Goal: Task Accomplishment & Management: Use online tool/utility

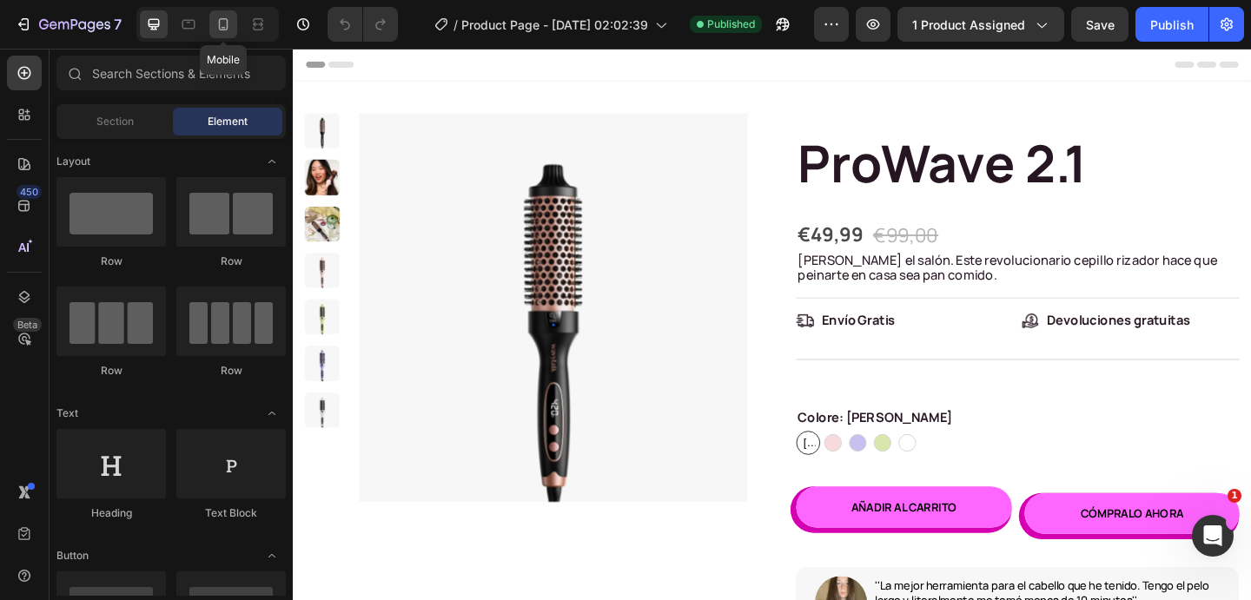
click at [220, 26] on icon at bounding box center [223, 24] width 17 height 17
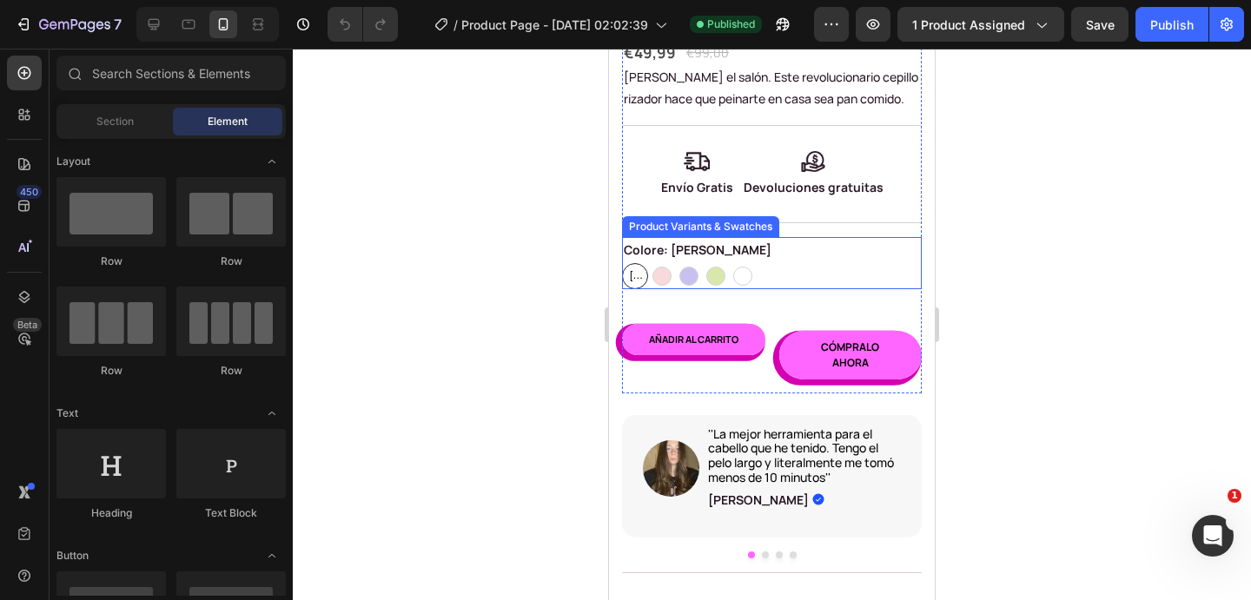
scroll to position [591, 0]
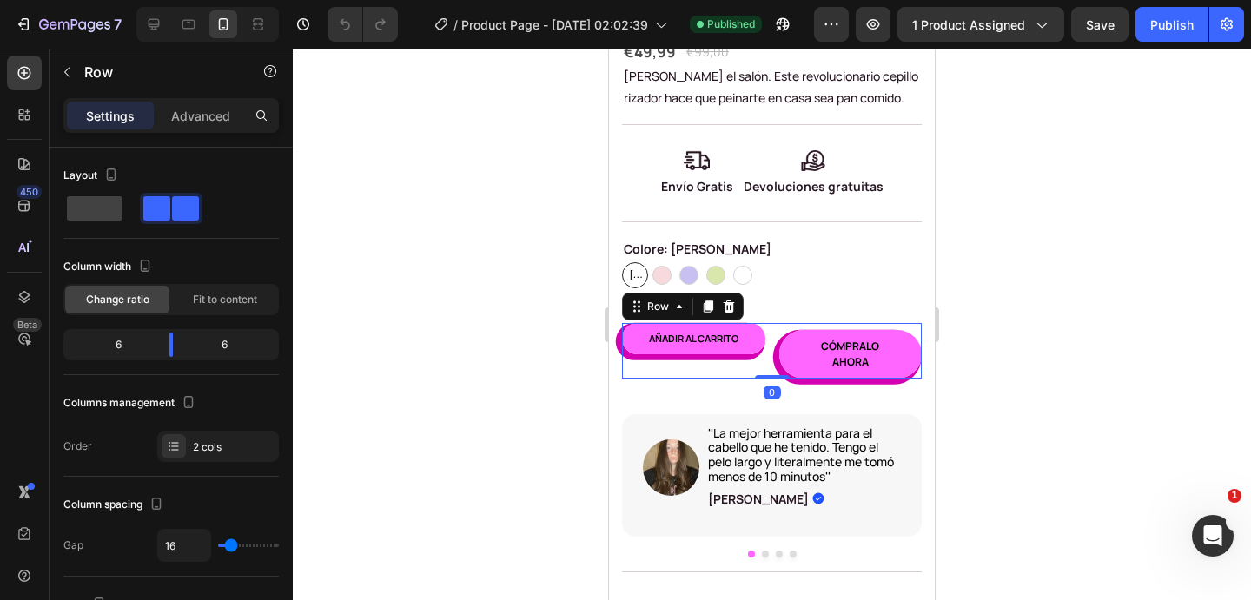
click at [753, 361] on div "Añadir al carrito (P) Cart Button" at bounding box center [693, 351] width 143 height 56
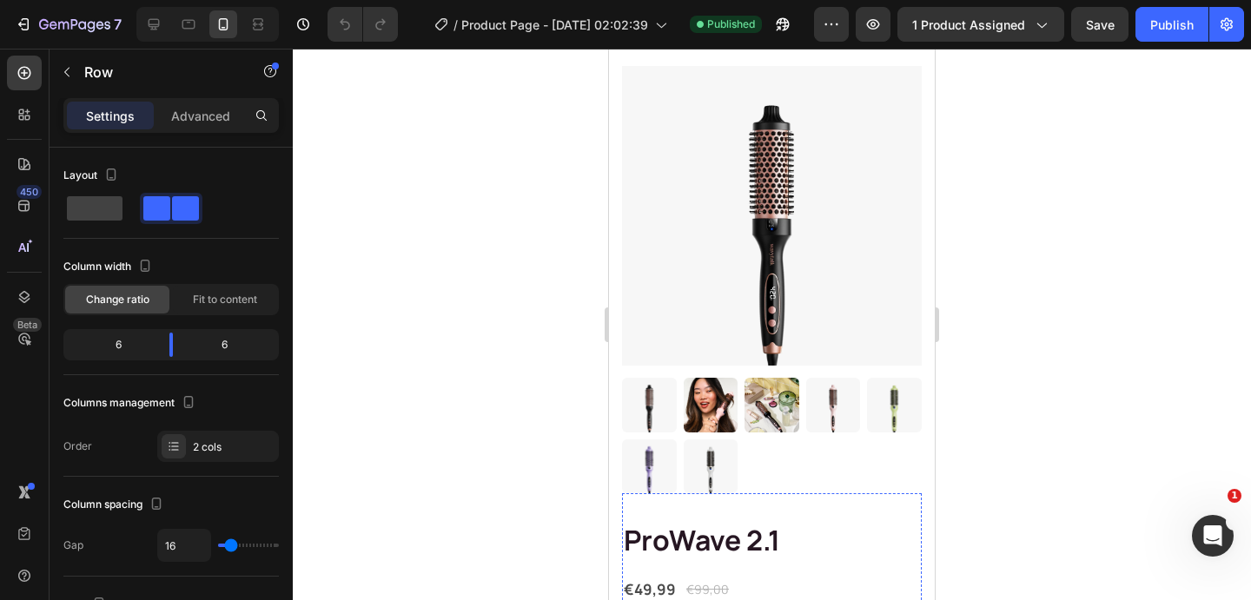
scroll to position [0, 0]
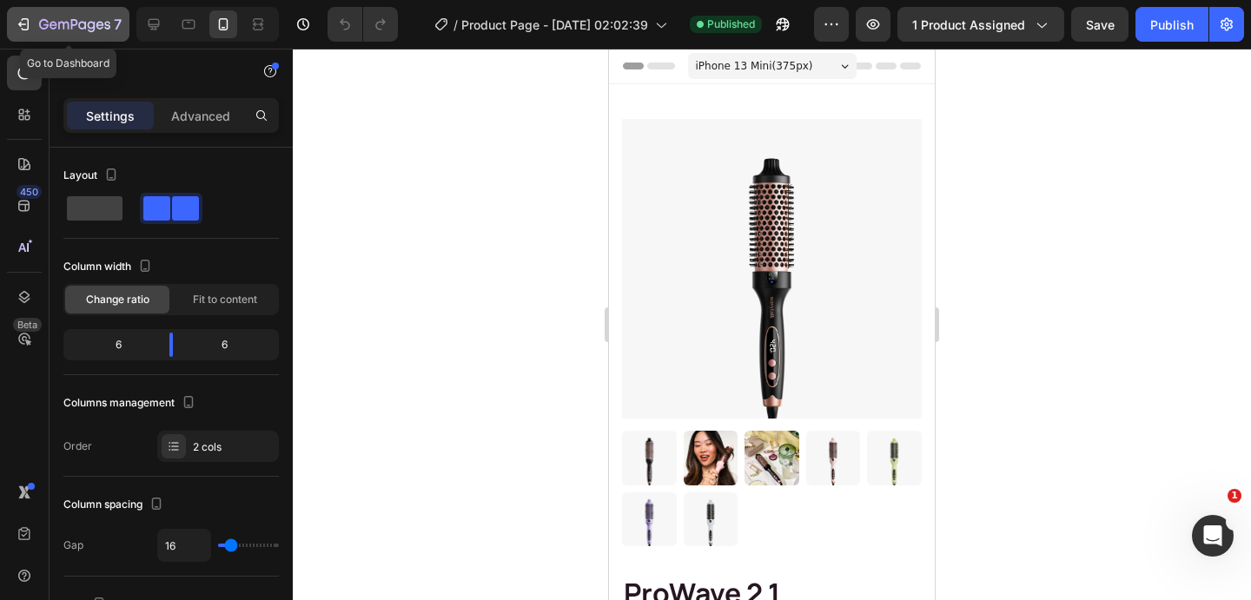
click at [25, 20] on icon "button" at bounding box center [23, 24] width 17 height 17
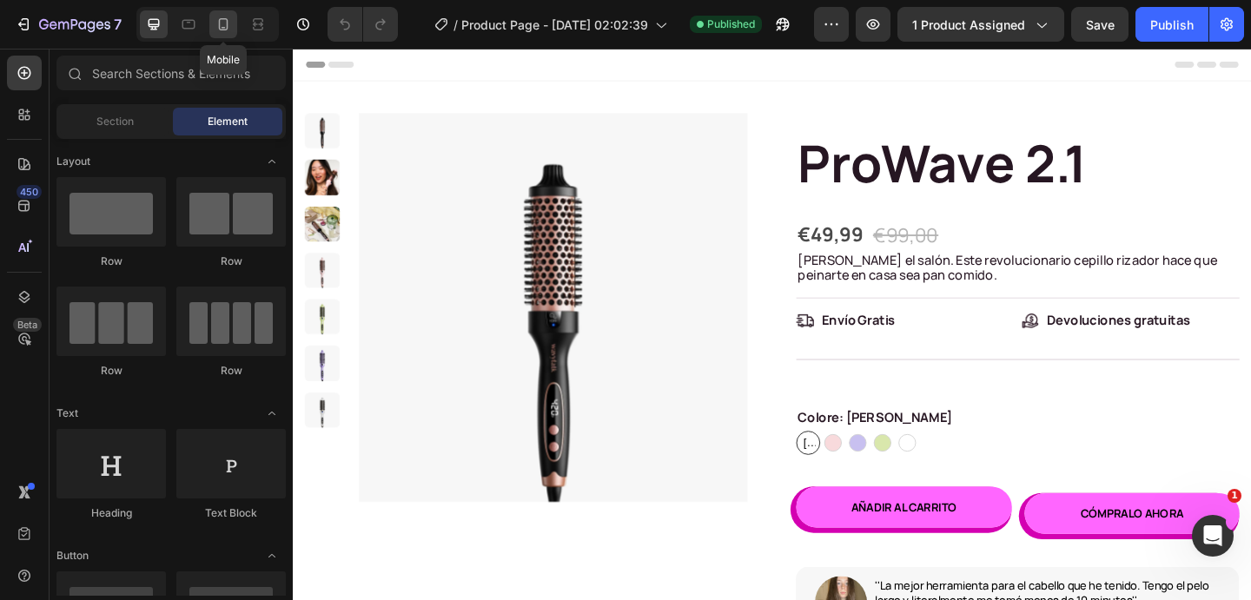
click at [228, 30] on icon at bounding box center [223, 24] width 17 height 17
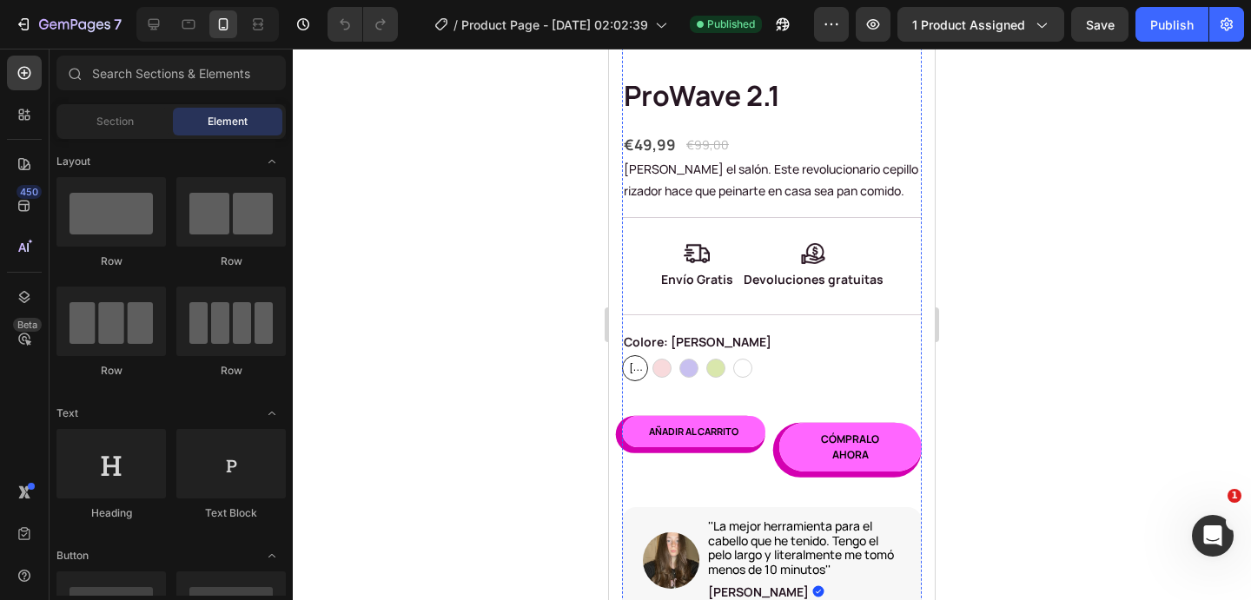
scroll to position [507, 0]
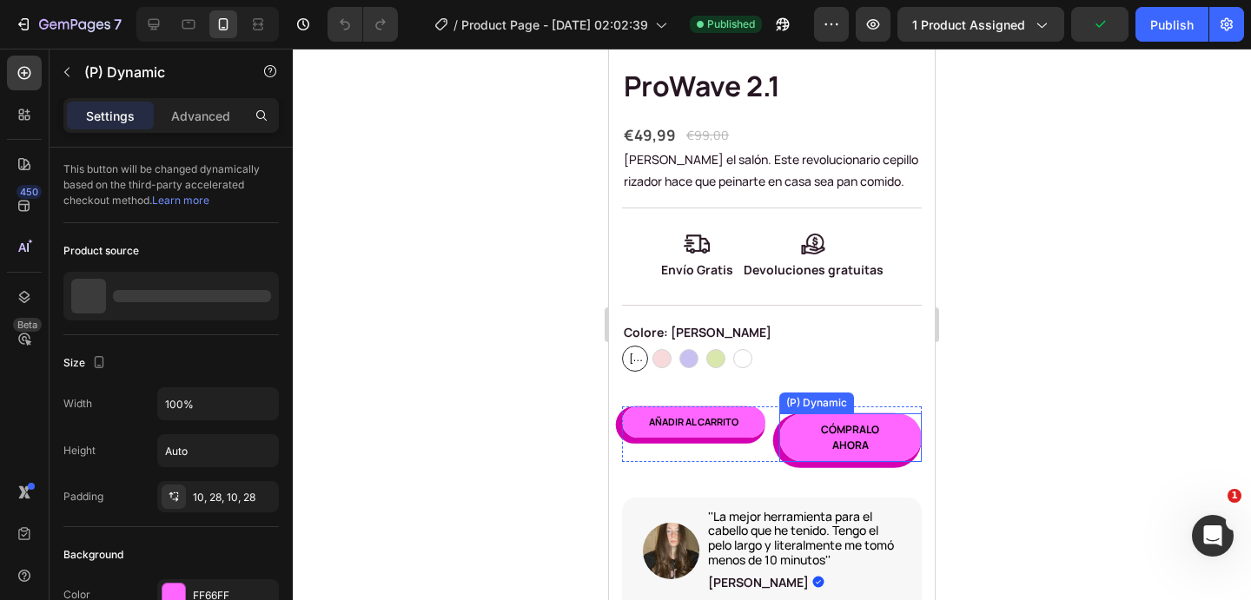
click at [779, 451] on div "Cómpralo ahora" at bounding box center [850, 438] width 143 height 49
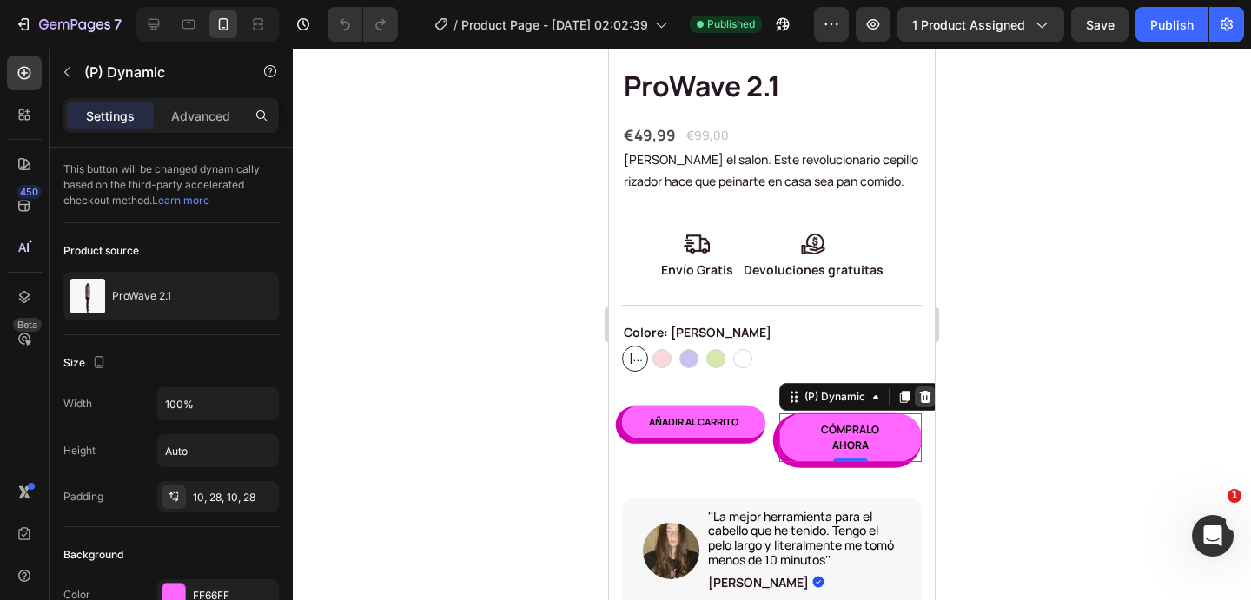
click at [926, 399] on icon at bounding box center [926, 397] width 14 height 14
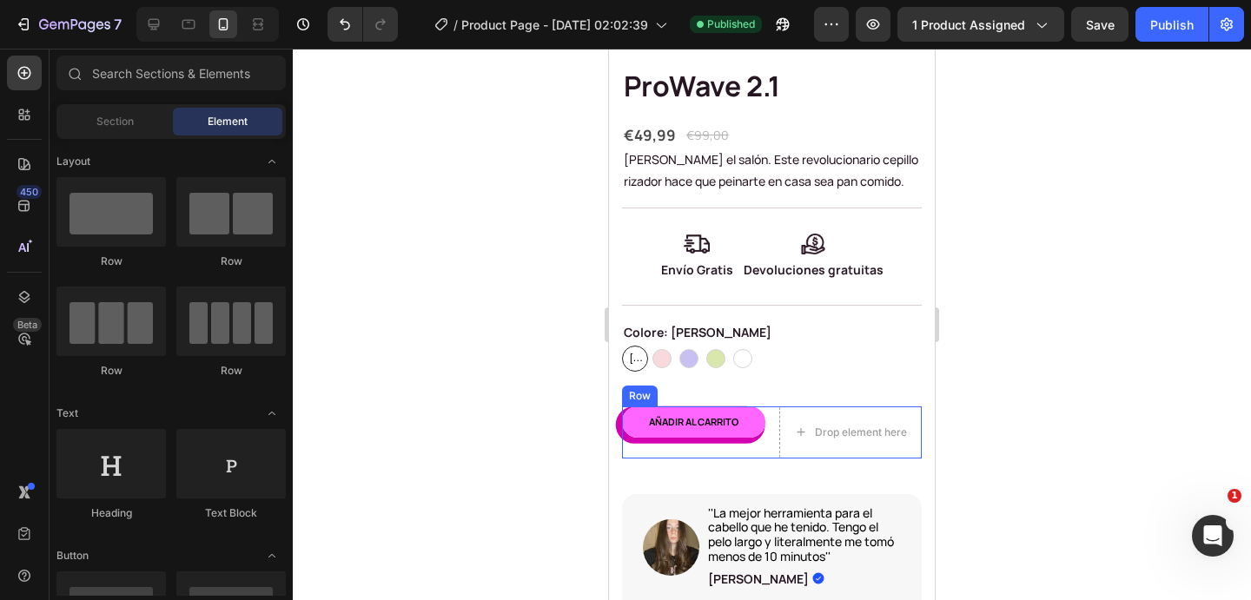
click at [773, 452] on div "Añadir al carrito (P) Cart Button Drop element here Row" at bounding box center [772, 433] width 300 height 52
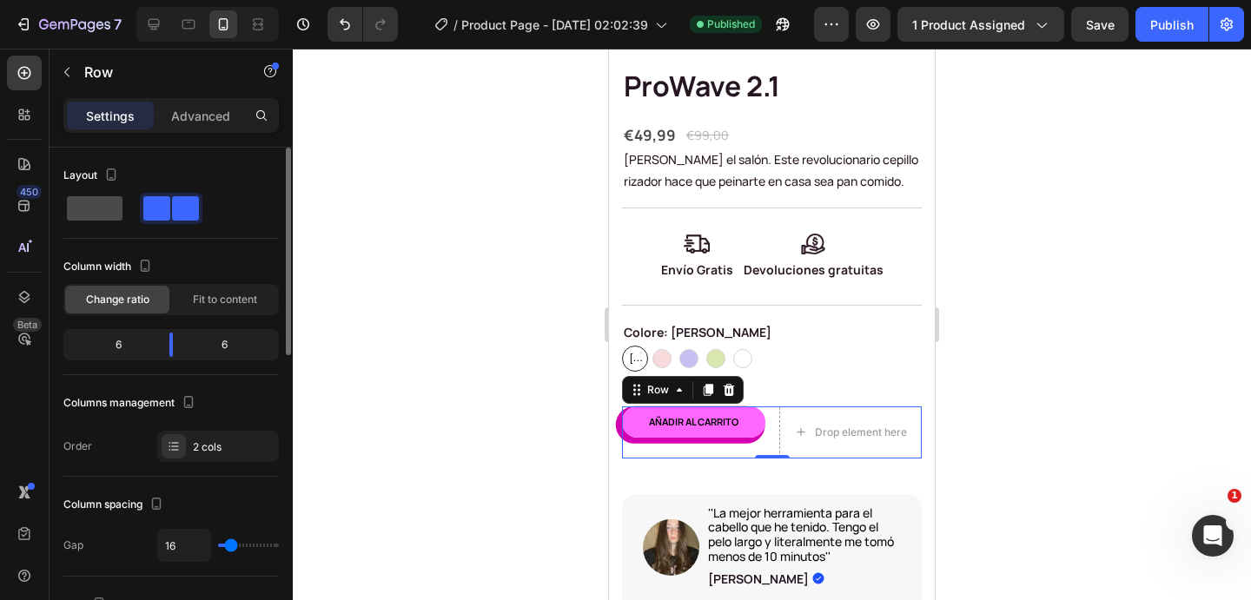
click at [92, 202] on span at bounding box center [95, 208] width 56 height 24
type input "0"
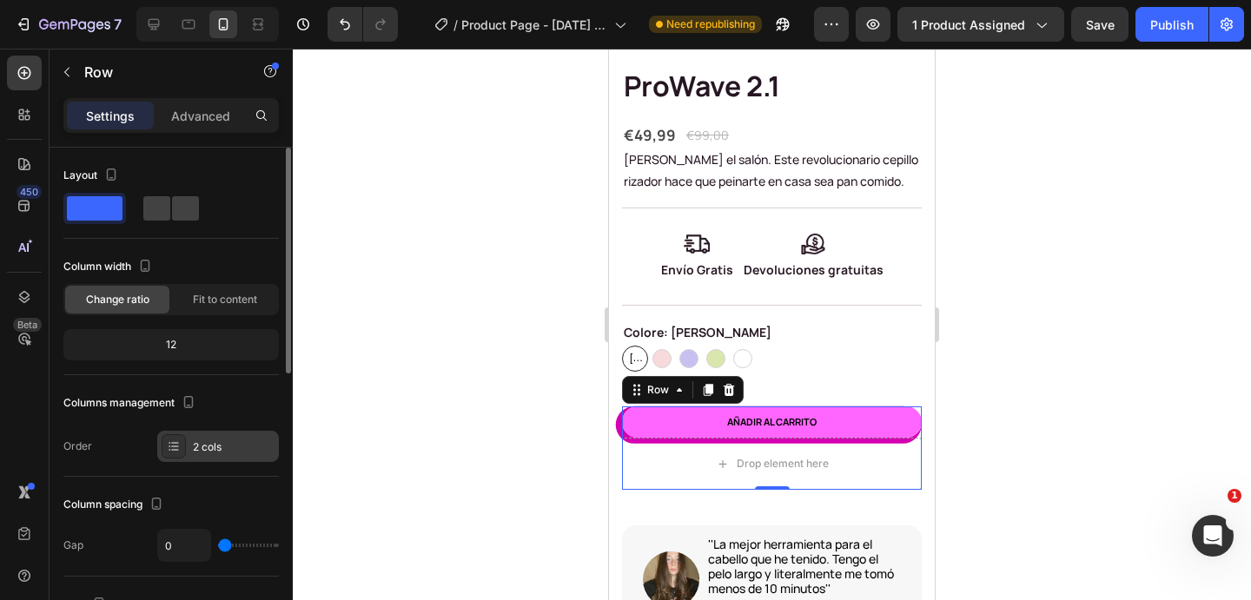
click at [176, 443] on icon at bounding box center [174, 447] width 14 height 14
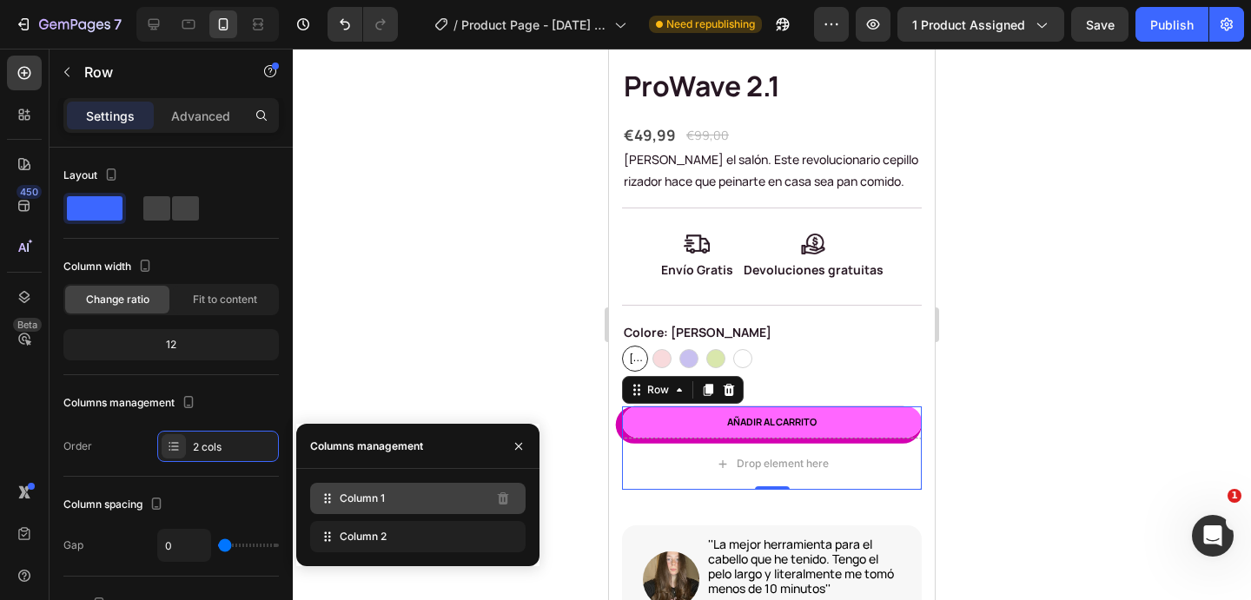
click at [344, 491] on span "Column 1" at bounding box center [362, 499] width 45 height 16
click at [515, 452] on icon "button" at bounding box center [519, 447] width 14 height 14
click at [518, 442] on icon "button" at bounding box center [519, 447] width 14 height 14
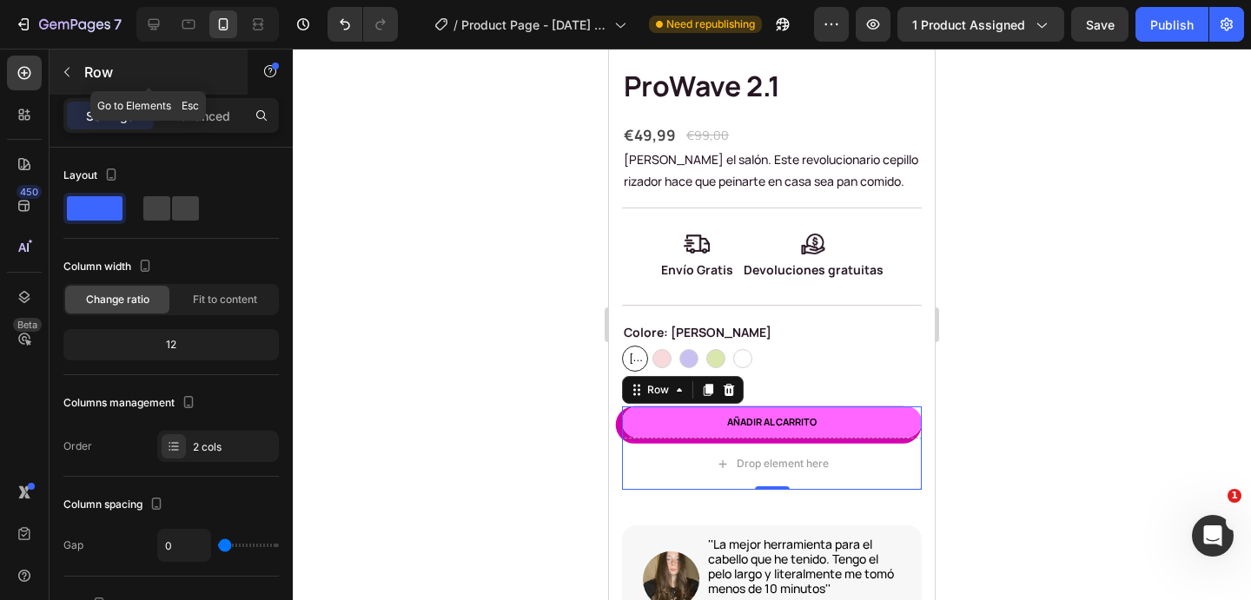
click at [71, 74] on icon "button" at bounding box center [67, 72] width 14 height 14
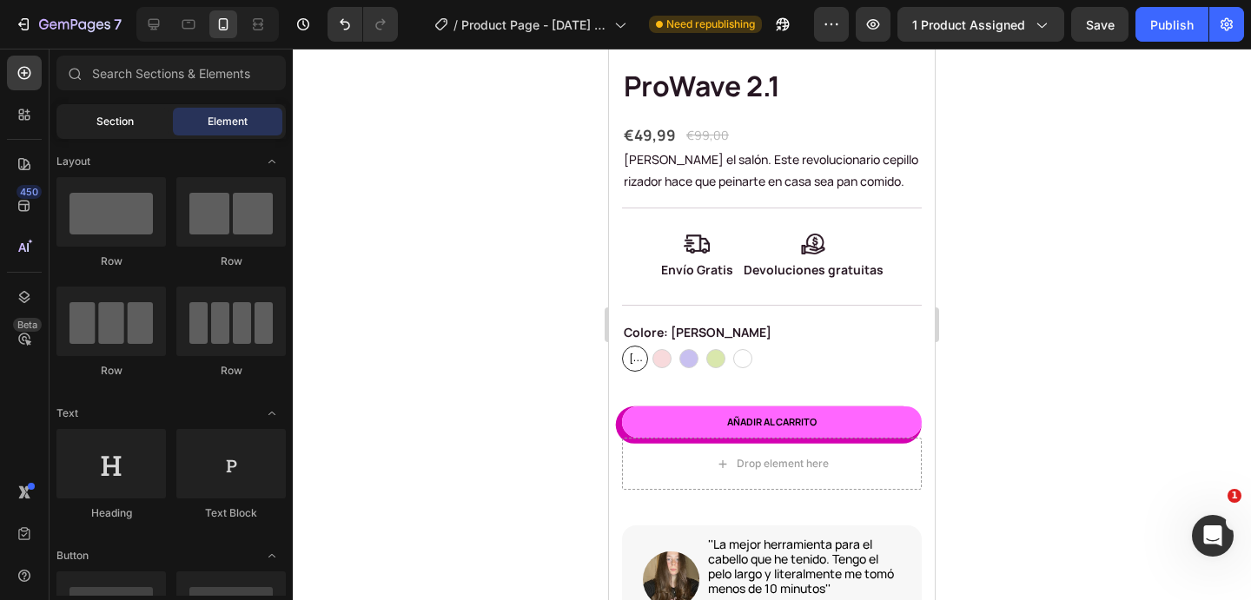
click at [108, 122] on span "Section" at bounding box center [114, 122] width 37 height 16
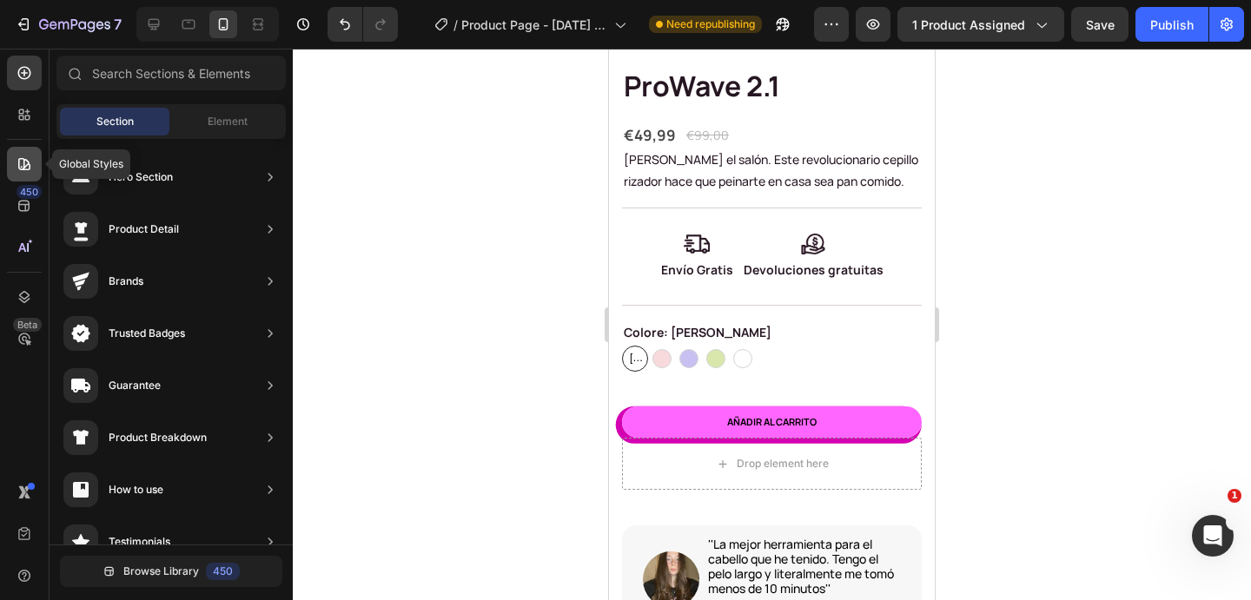
click at [28, 161] on icon at bounding box center [24, 164] width 17 height 17
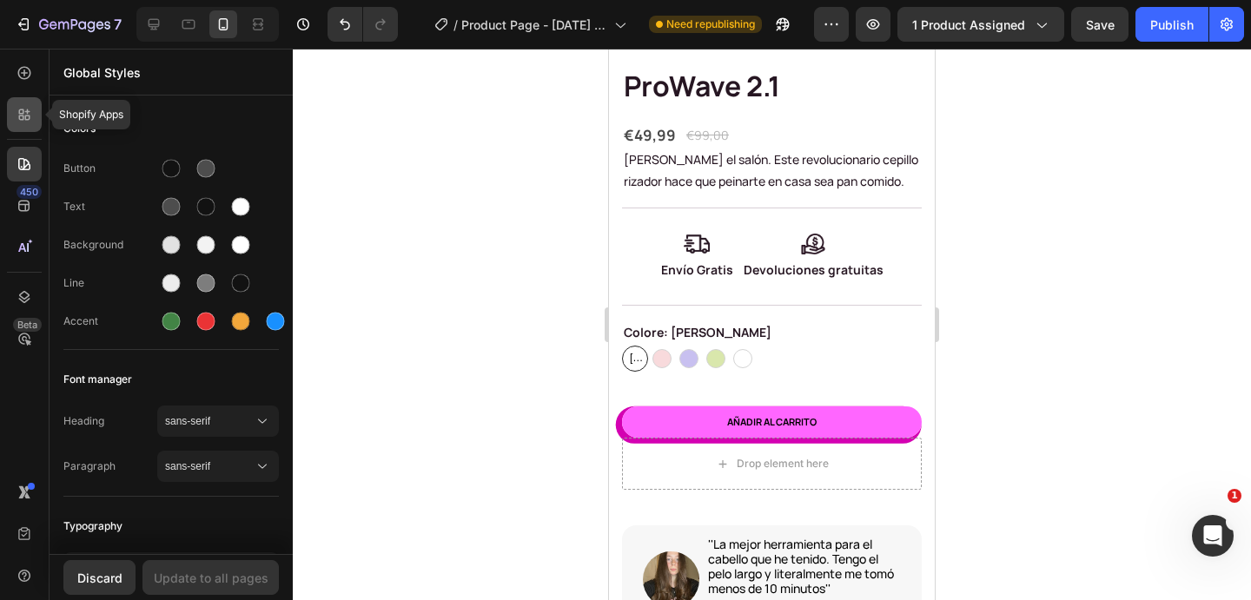
click at [18, 120] on icon at bounding box center [24, 114] width 17 height 17
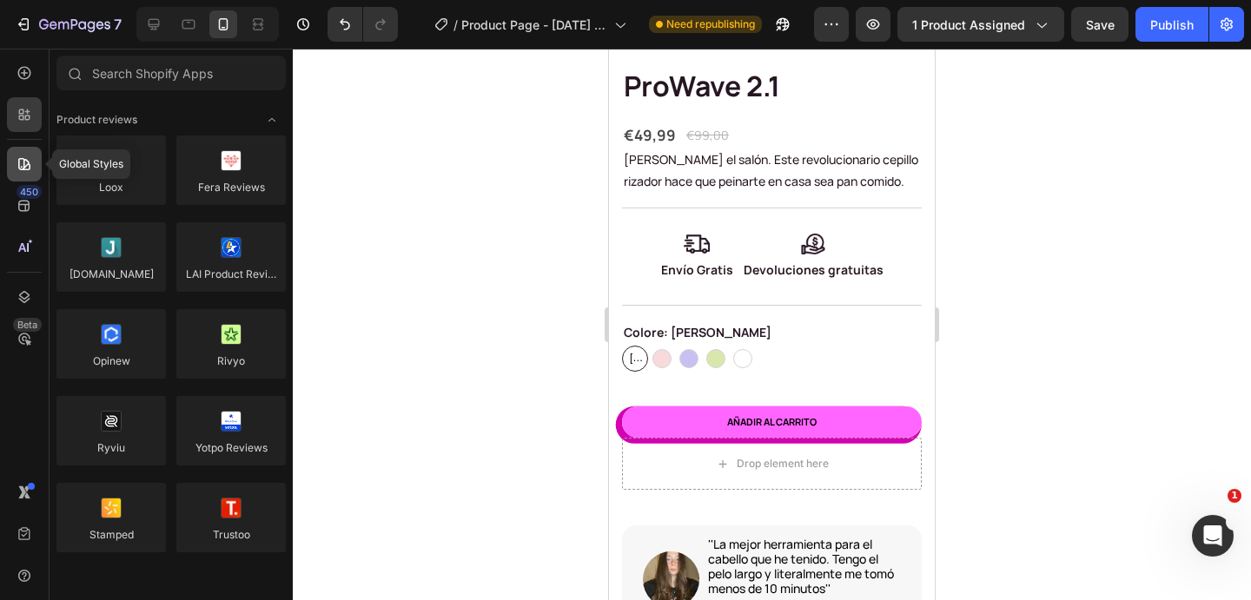
click at [30, 176] on div at bounding box center [24, 164] width 35 height 35
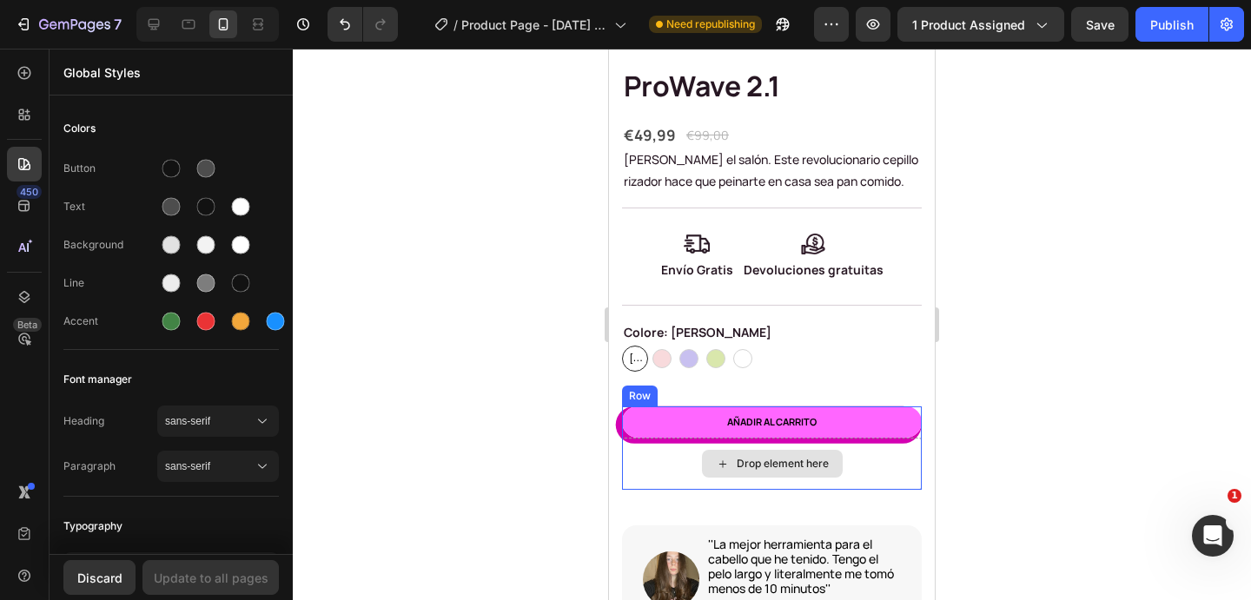
click at [883, 475] on div "Drop element here" at bounding box center [772, 464] width 300 height 52
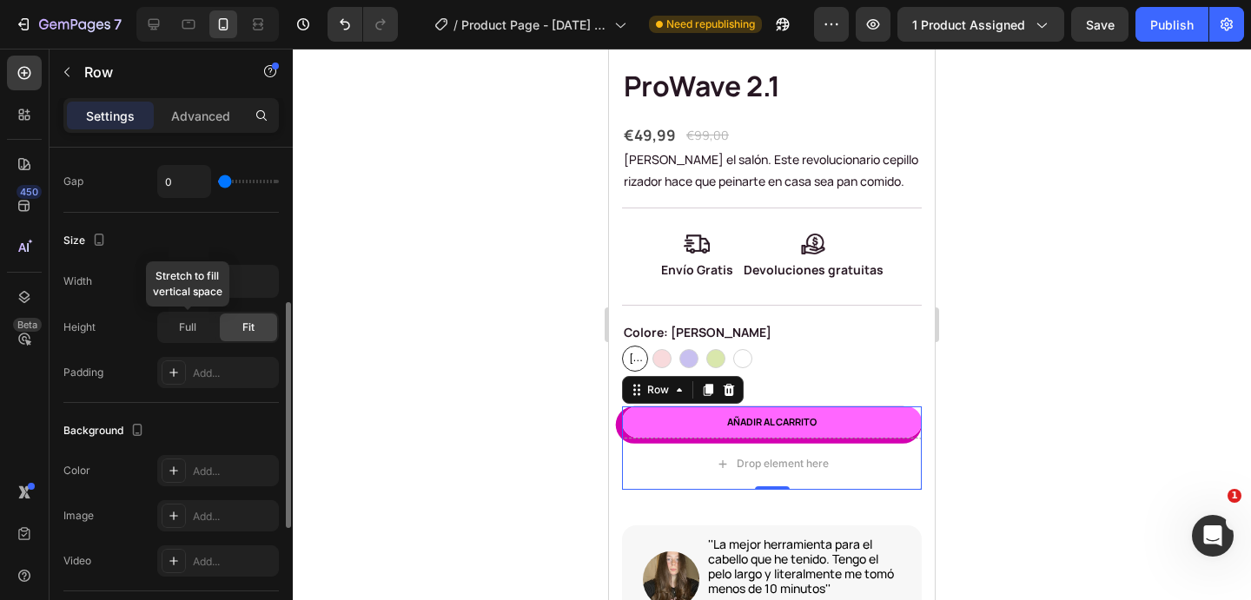
scroll to position [367, 0]
click at [188, 324] on span "Full" at bounding box center [187, 325] width 17 height 16
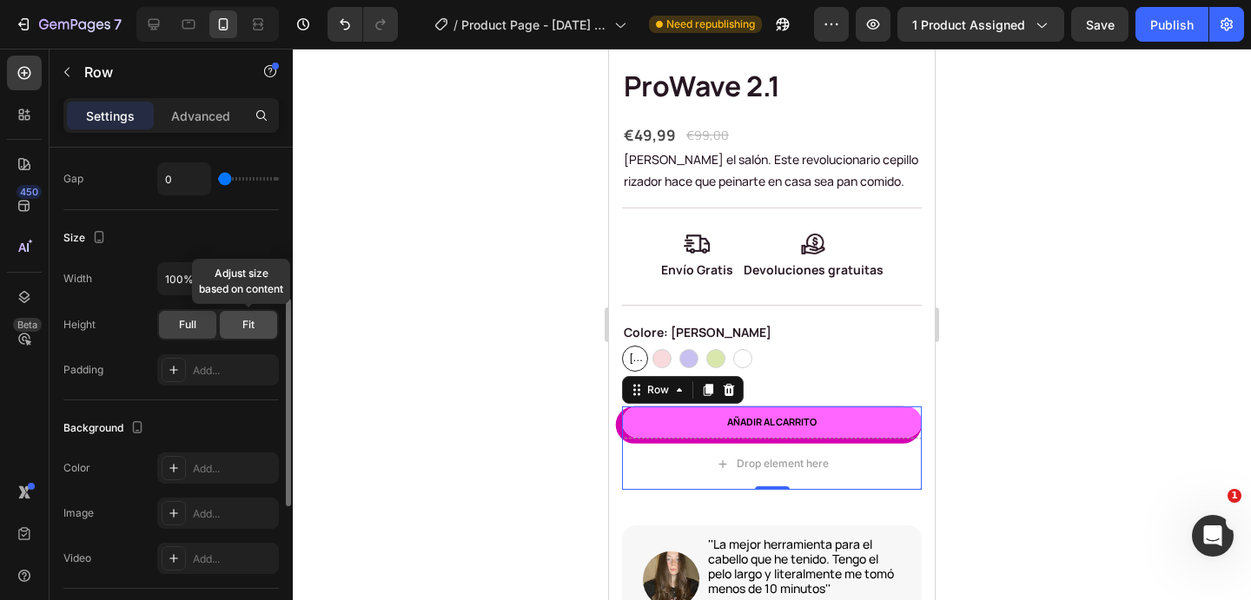
click at [236, 327] on div "Fit" at bounding box center [248, 325] width 57 height 28
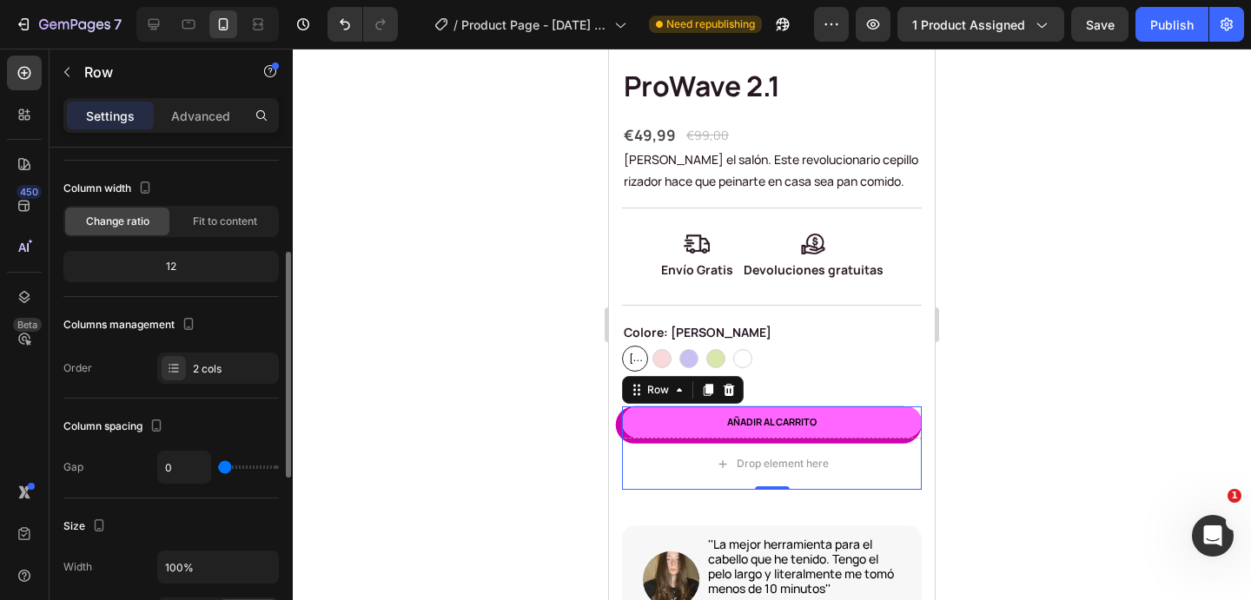
scroll to position [0, 0]
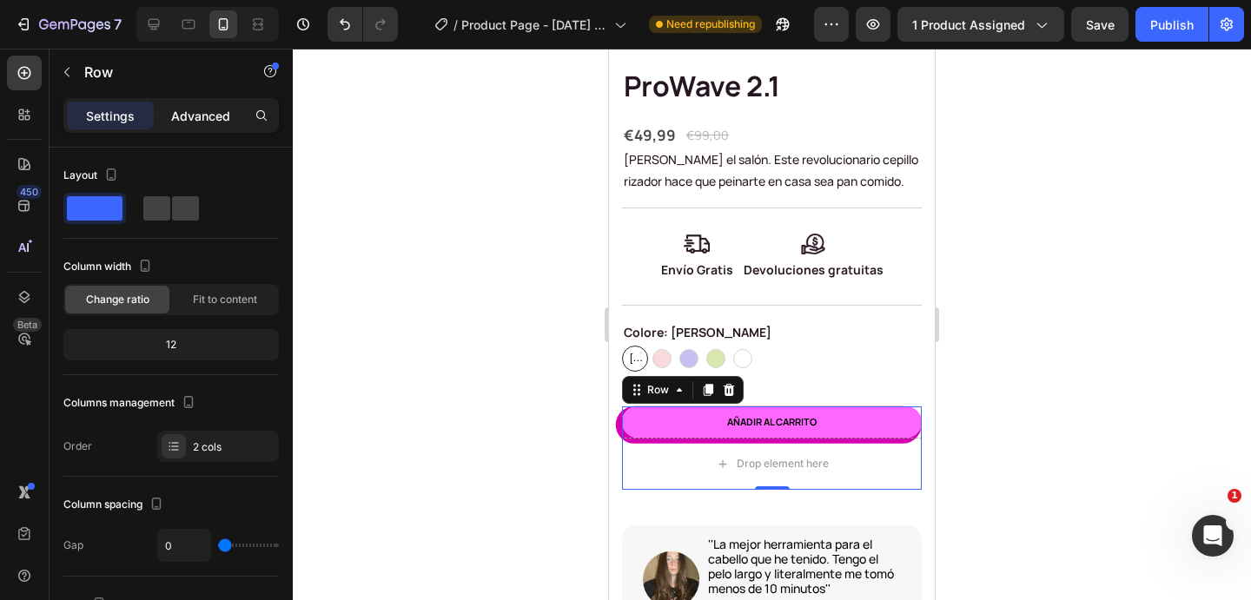
click at [206, 116] on p "Advanced" at bounding box center [200, 116] width 59 height 18
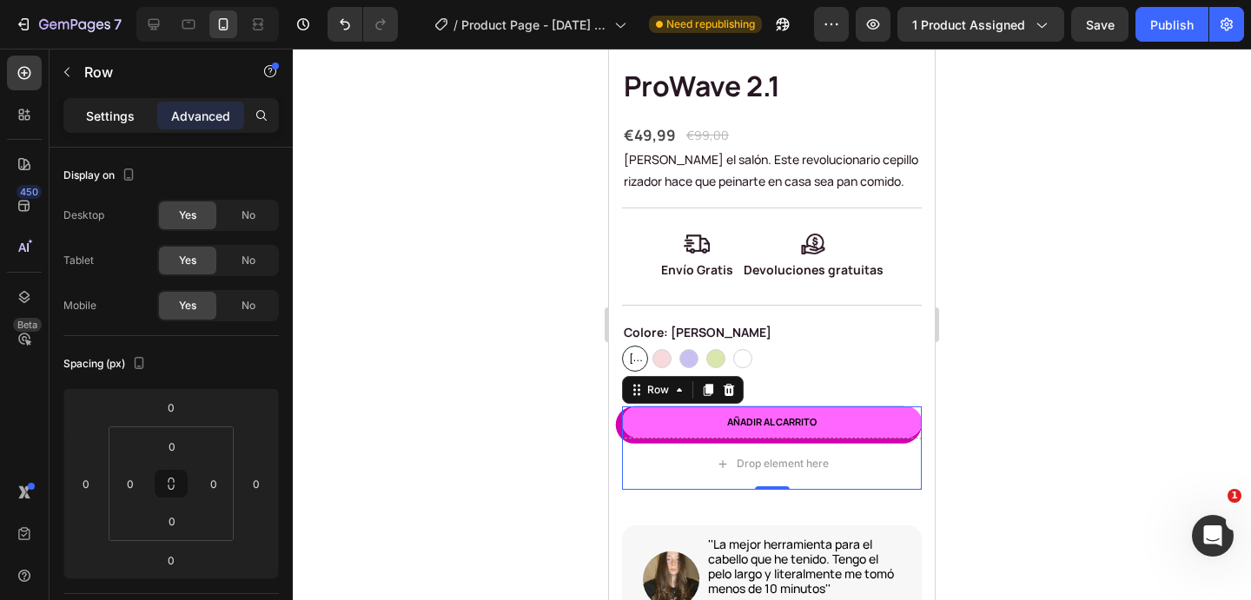
click at [110, 117] on p "Settings" at bounding box center [110, 116] width 49 height 18
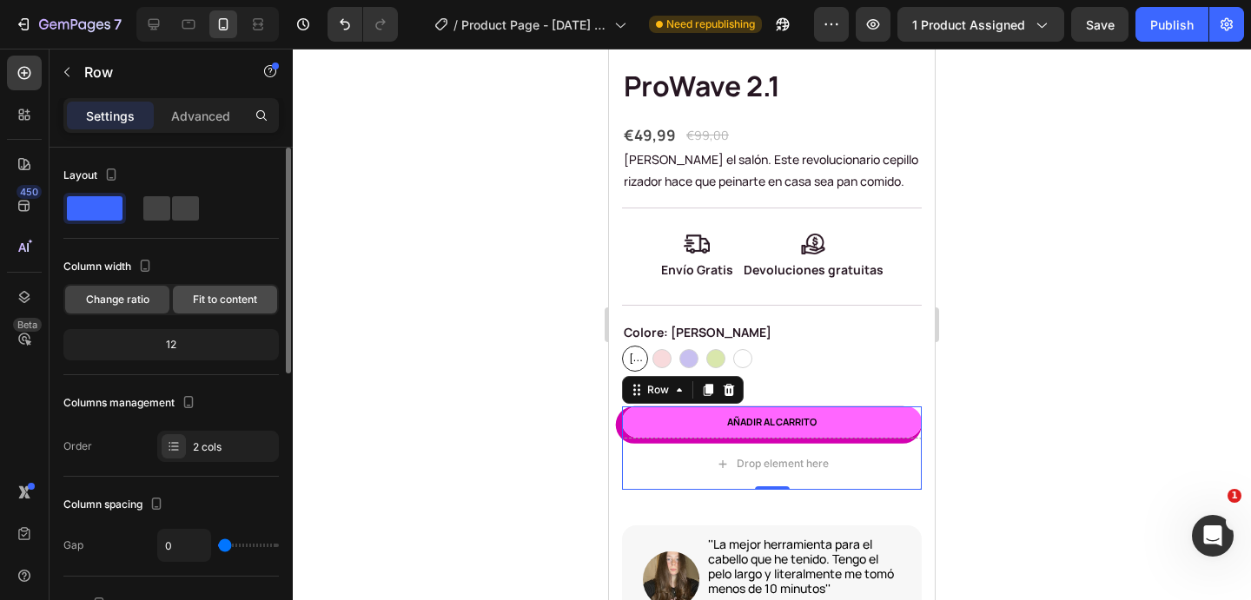
click at [216, 308] on div "Fit to content" at bounding box center [225, 300] width 104 height 28
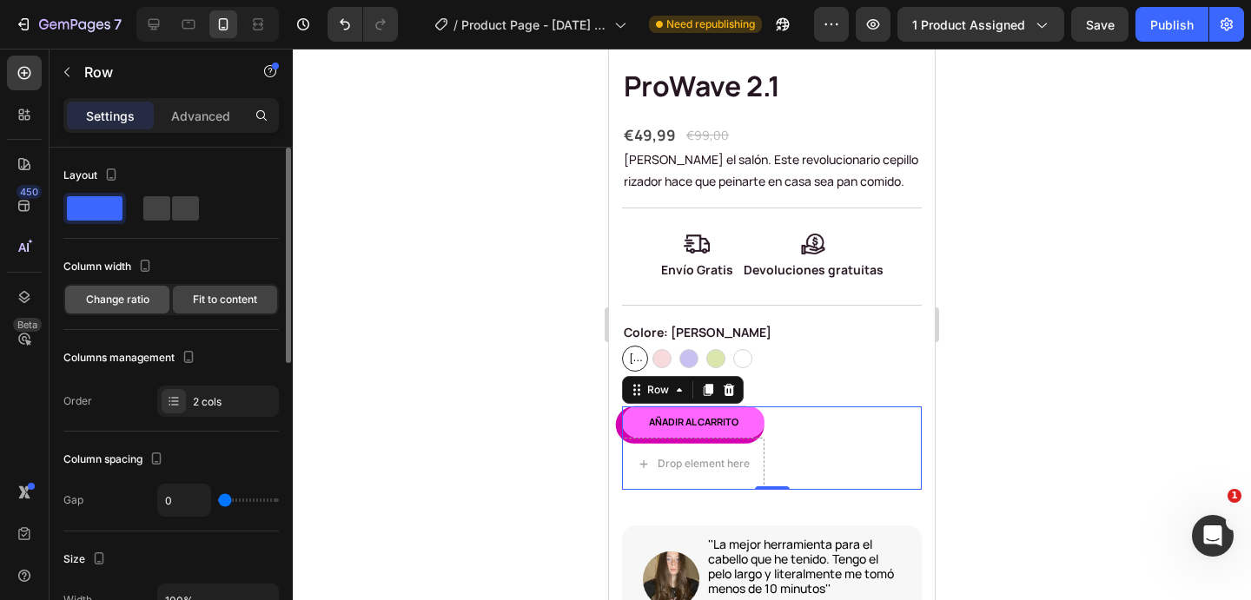
click at [128, 299] on span "Change ratio" at bounding box center [117, 300] width 63 height 16
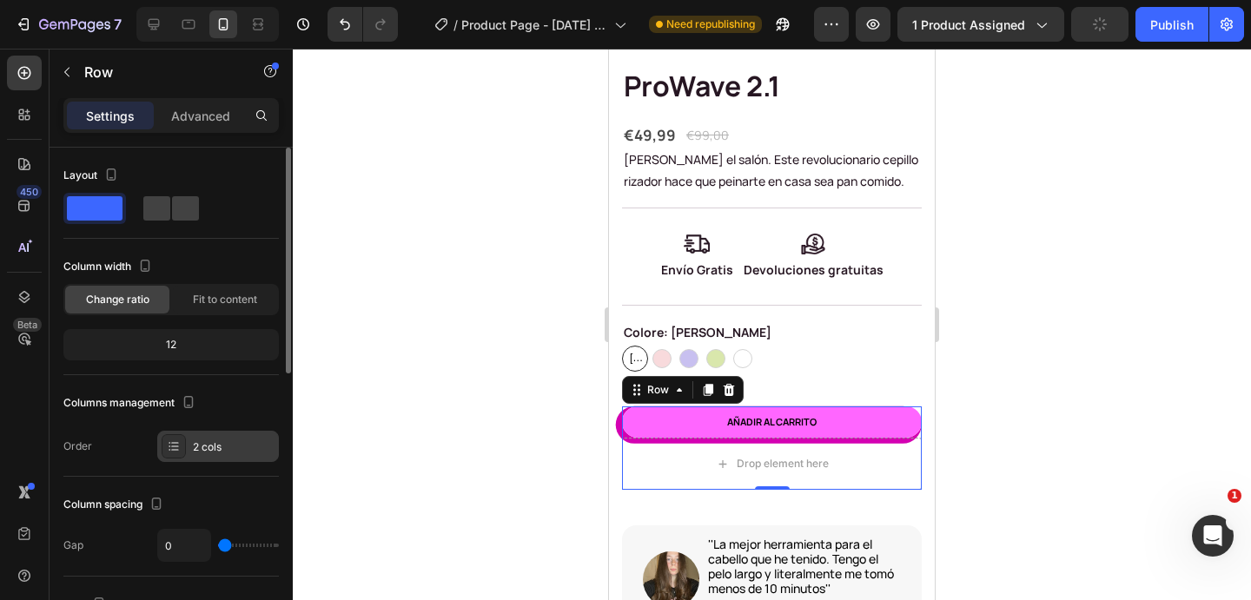
click at [179, 446] on icon at bounding box center [174, 447] width 14 height 14
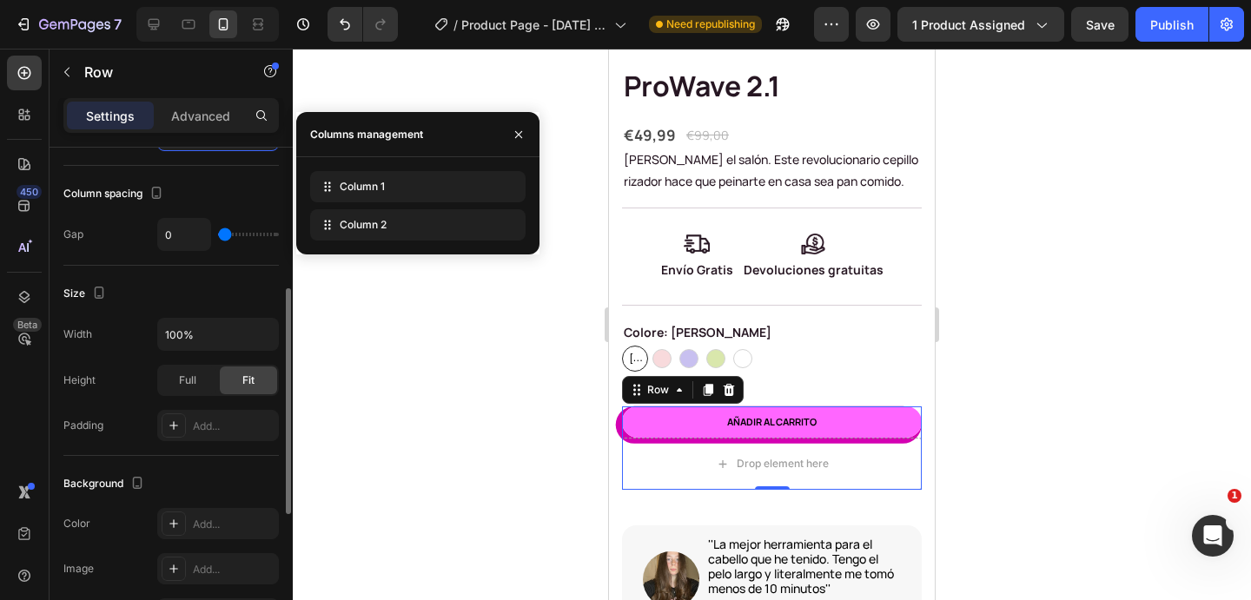
scroll to position [319, 0]
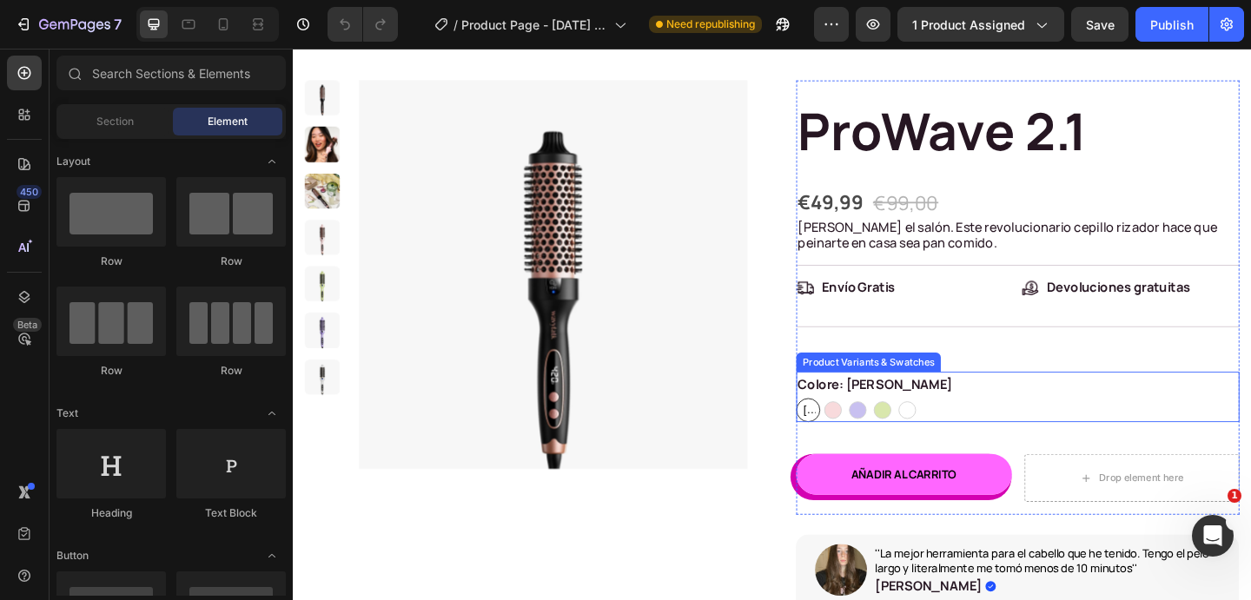
scroll to position [43, 0]
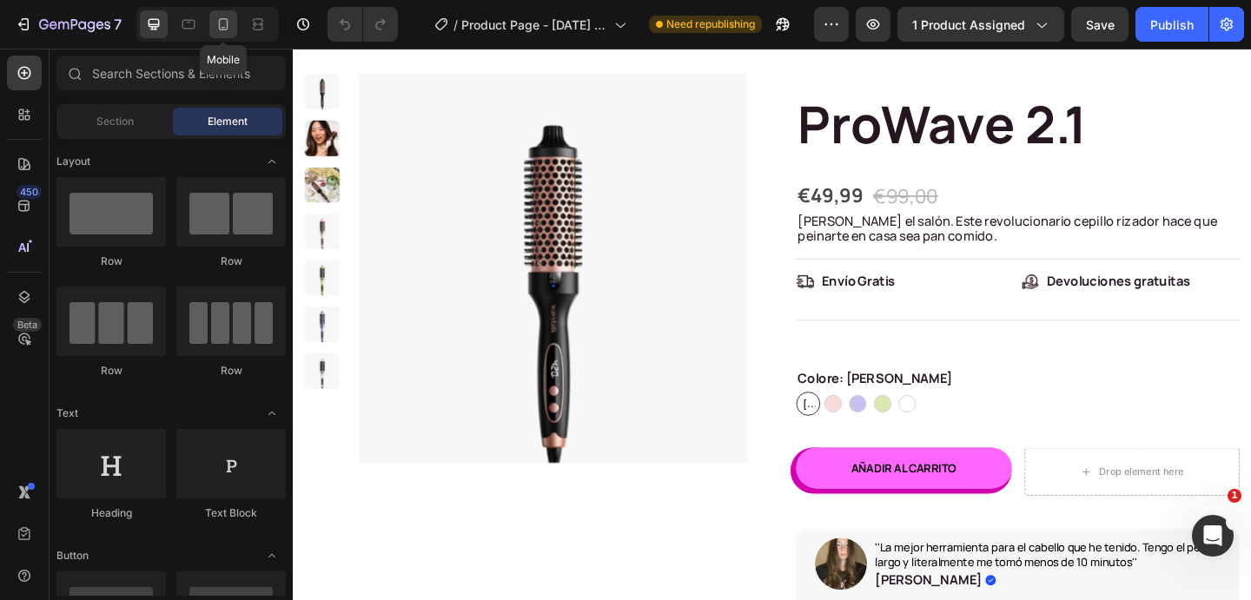
click at [214, 26] on div at bounding box center [223, 24] width 28 height 28
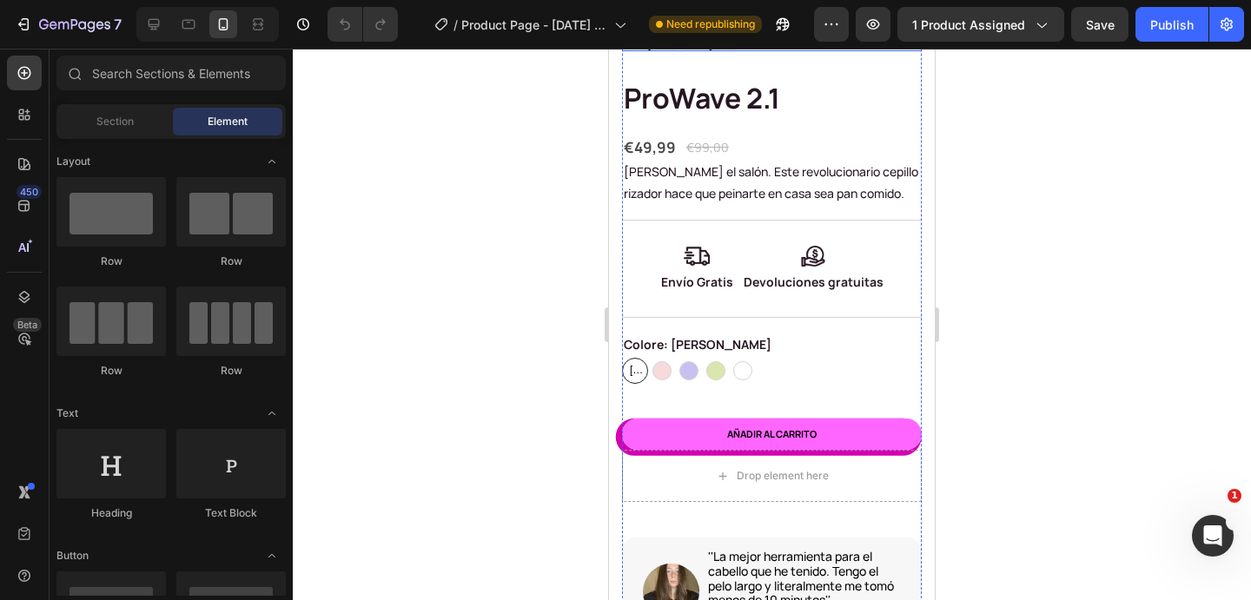
scroll to position [501, 0]
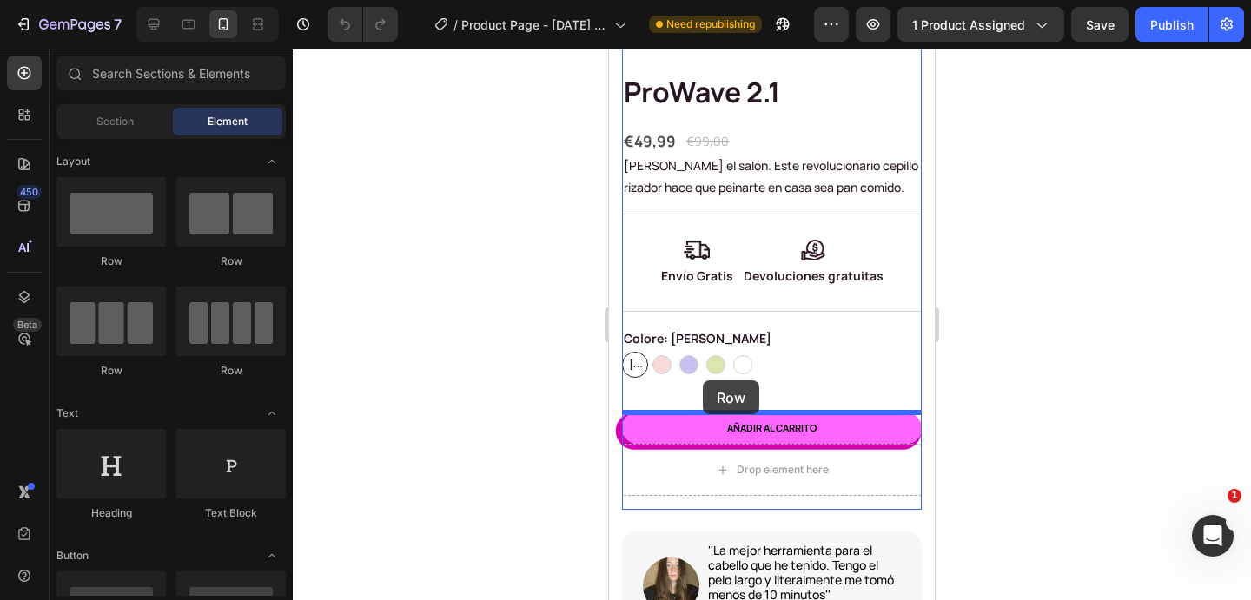
drag, startPoint x: 703, startPoint y: 261, endPoint x: 703, endPoint y: 381, distance: 119.9
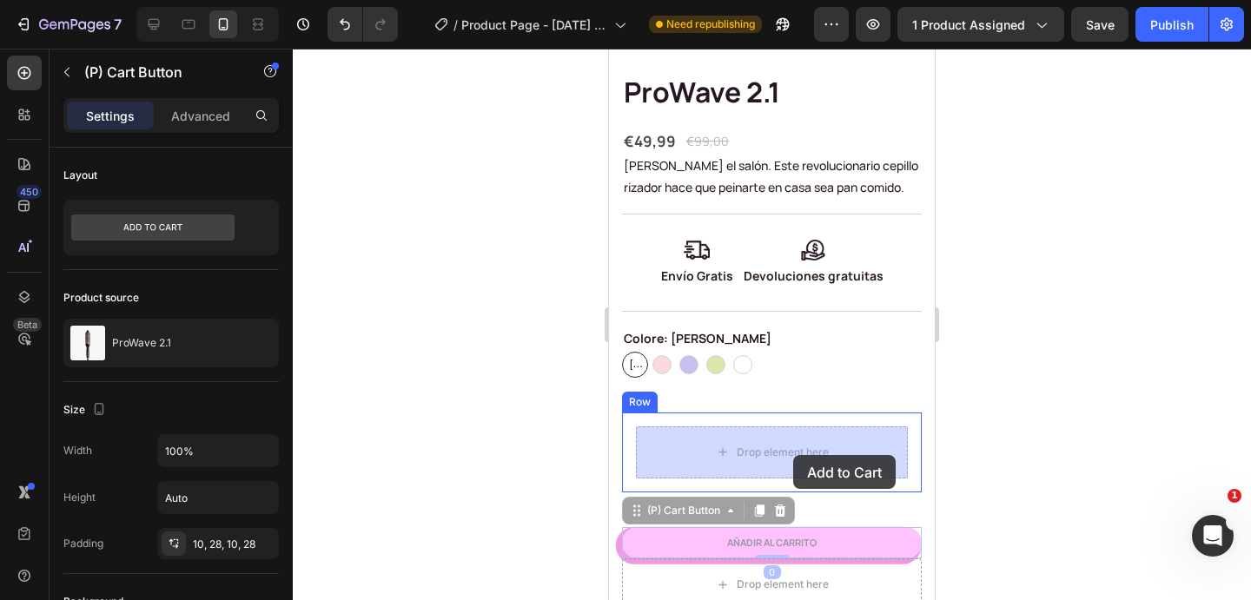
drag, startPoint x: 836, startPoint y: 552, endPoint x: 793, endPoint y: 455, distance: 105.4
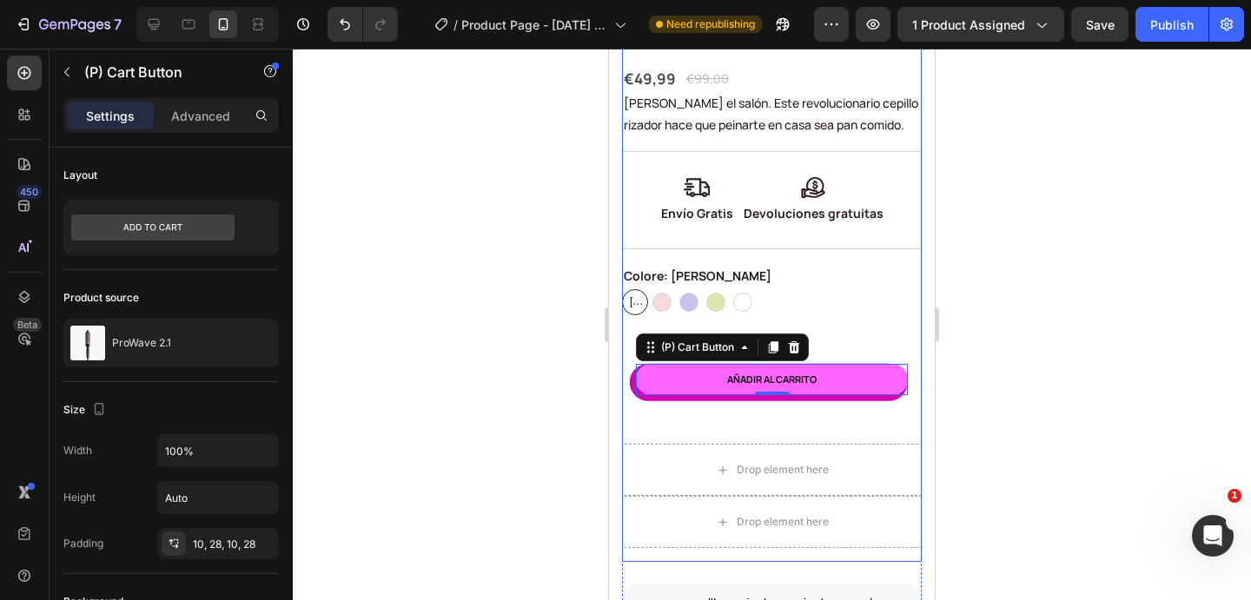
scroll to position [611, 0]
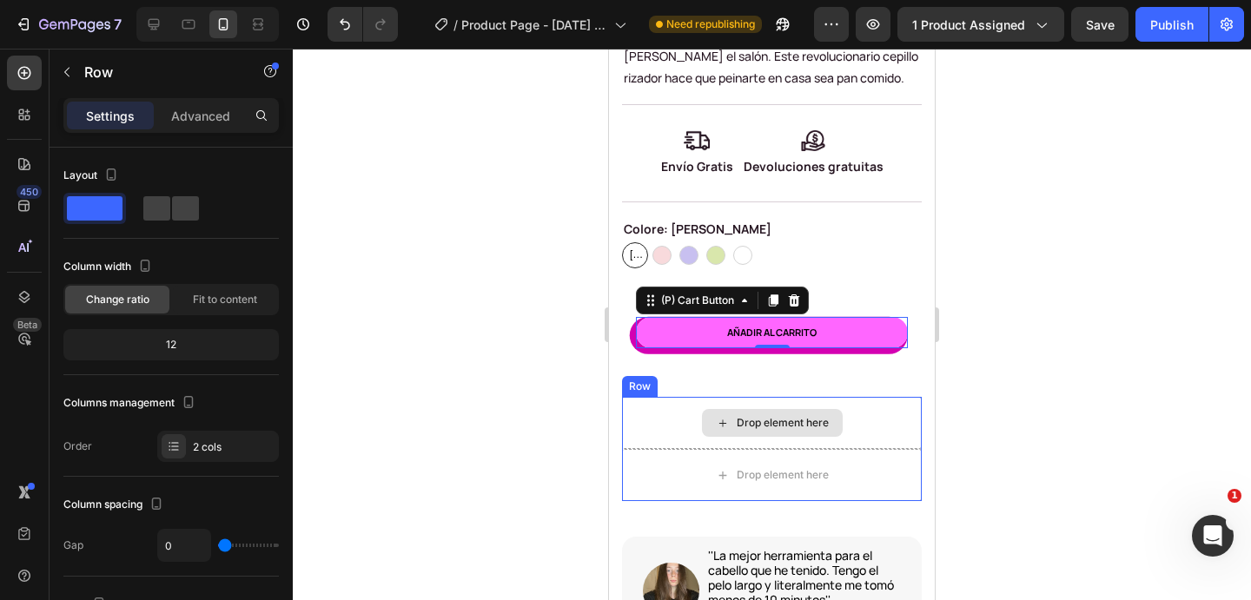
click at [865, 434] on div "Drop element here" at bounding box center [772, 423] width 300 height 52
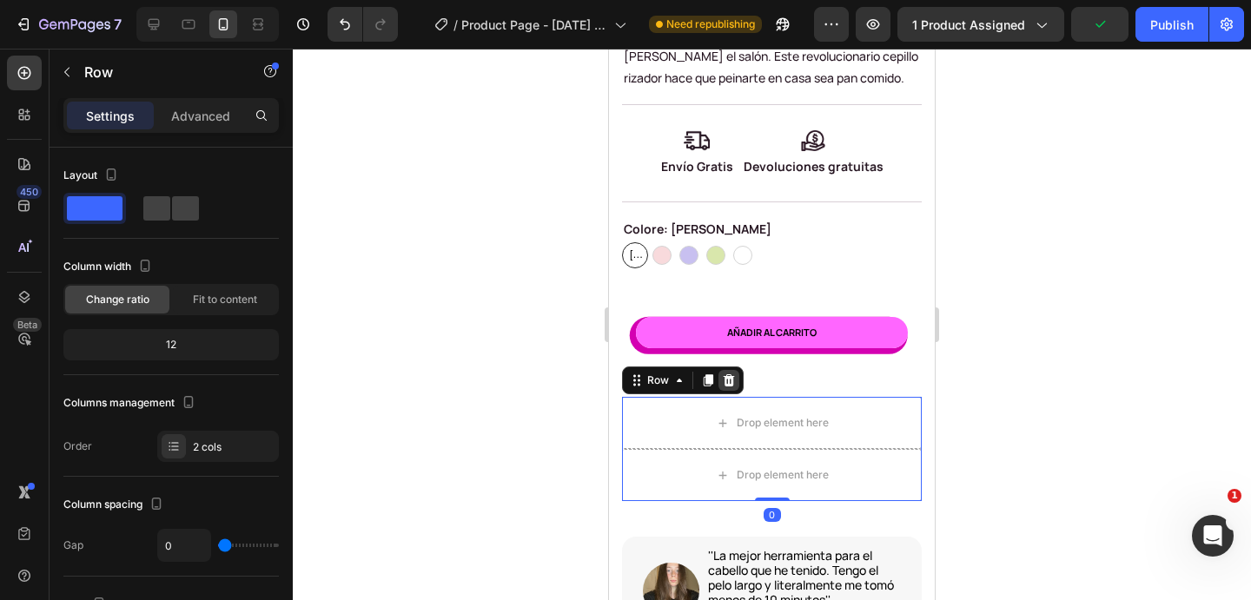
click at [726, 378] on icon at bounding box center [729, 381] width 11 height 12
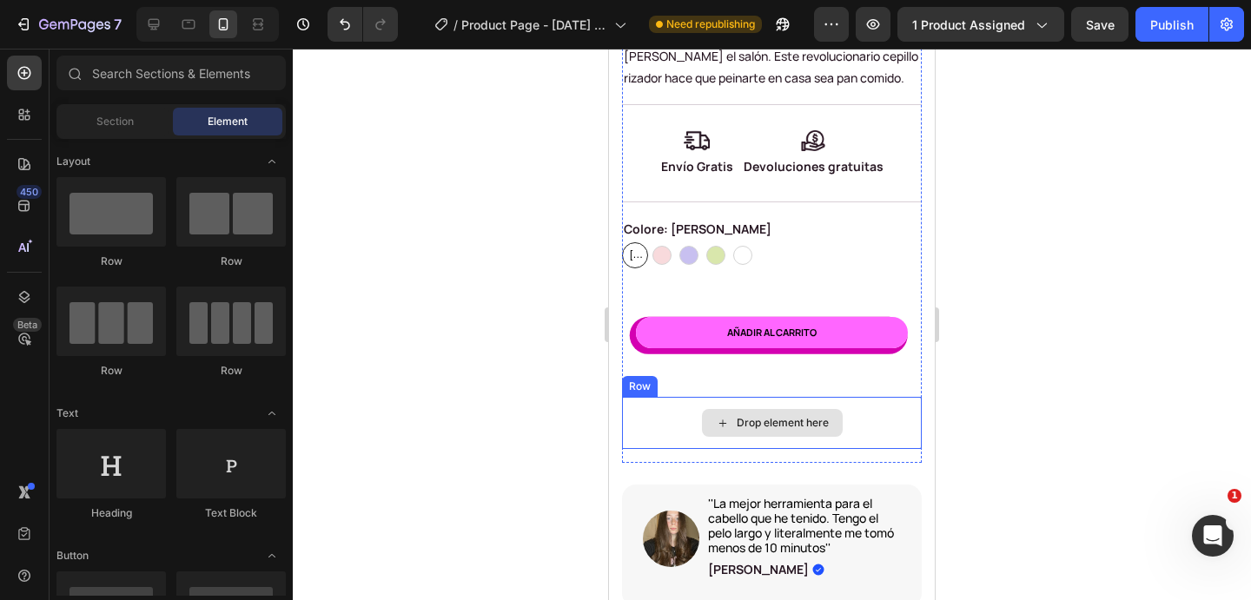
click at [774, 411] on div "Drop element here" at bounding box center [772, 423] width 141 height 28
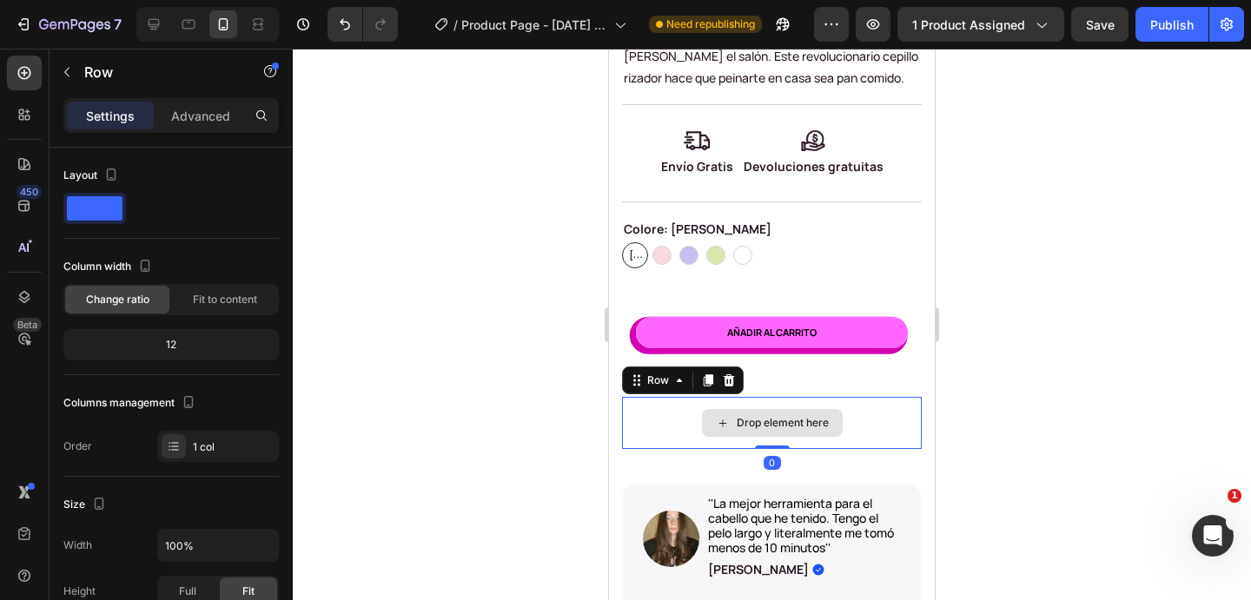
click at [675, 410] on div "Drop element here" at bounding box center [772, 423] width 300 height 52
click at [732, 380] on icon at bounding box center [729, 381] width 11 height 12
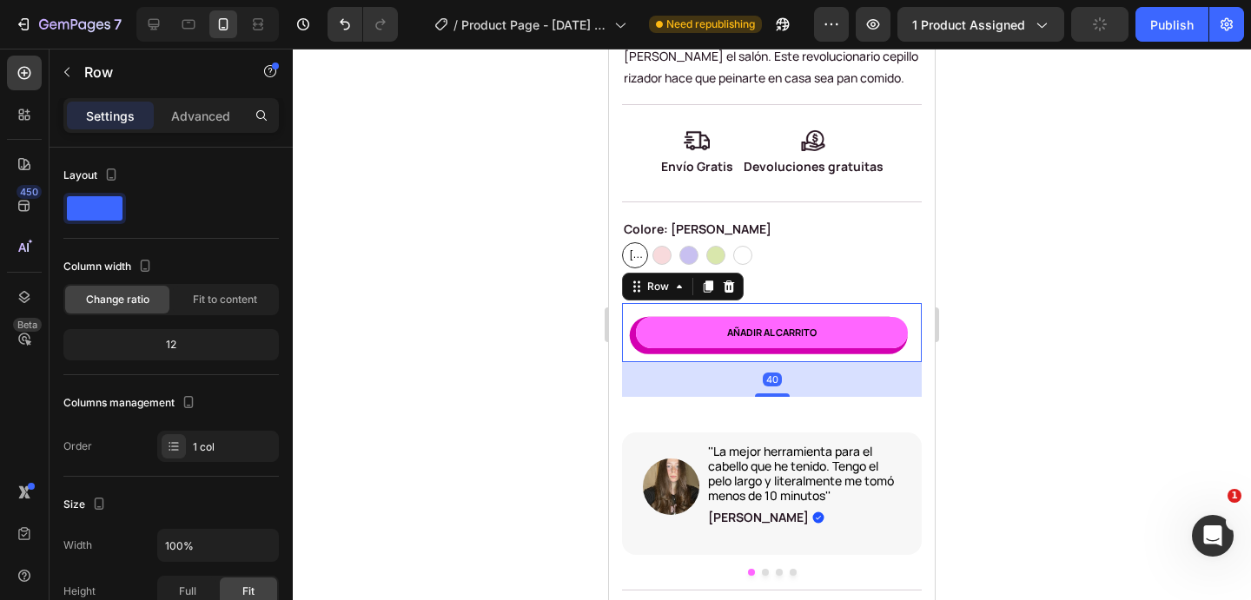
click at [794, 356] on div "Añadir al carrito (P) Cart Button Row 40" at bounding box center [772, 333] width 300 height 60
click at [859, 331] on button "Añadir al carrito" at bounding box center [772, 333] width 272 height 32
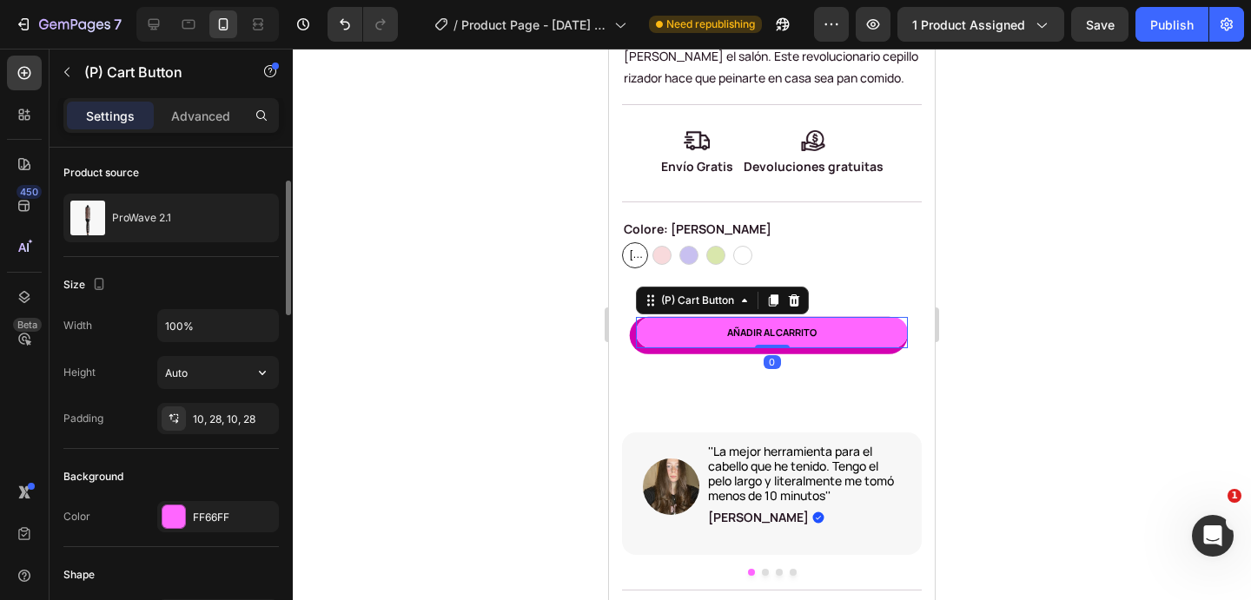
scroll to position [127, 0]
click at [173, 412] on icon at bounding box center [174, 417] width 14 height 14
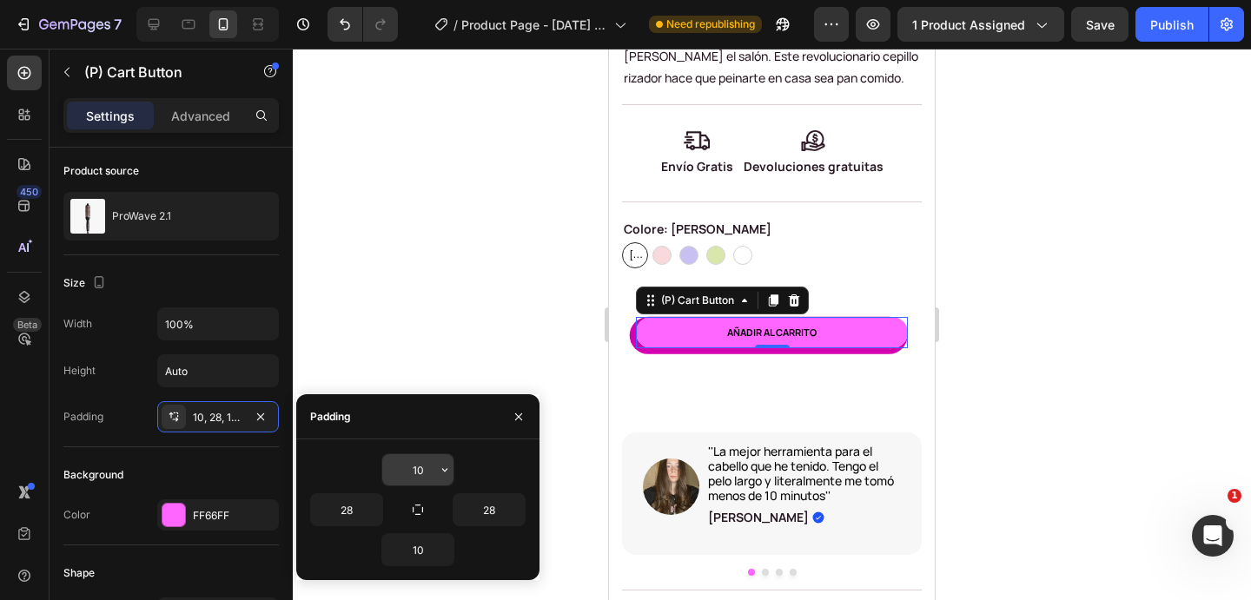
click at [428, 471] on input "10" at bounding box center [417, 469] width 71 height 31
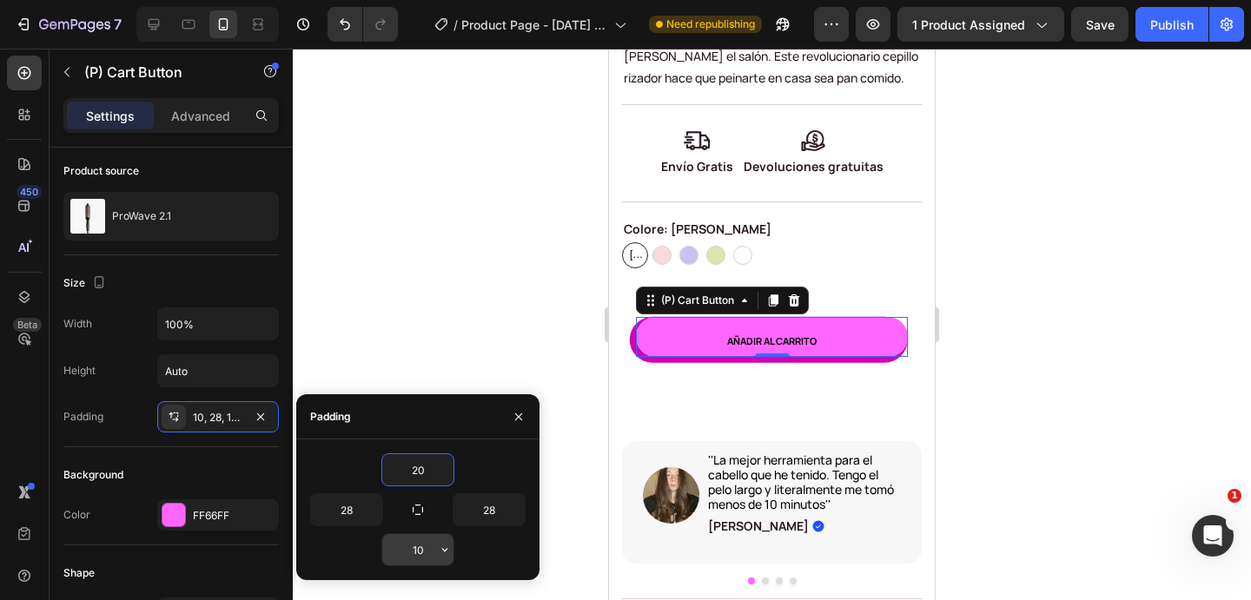
type input "20"
click at [423, 553] on input "10" at bounding box center [417, 549] width 71 height 31
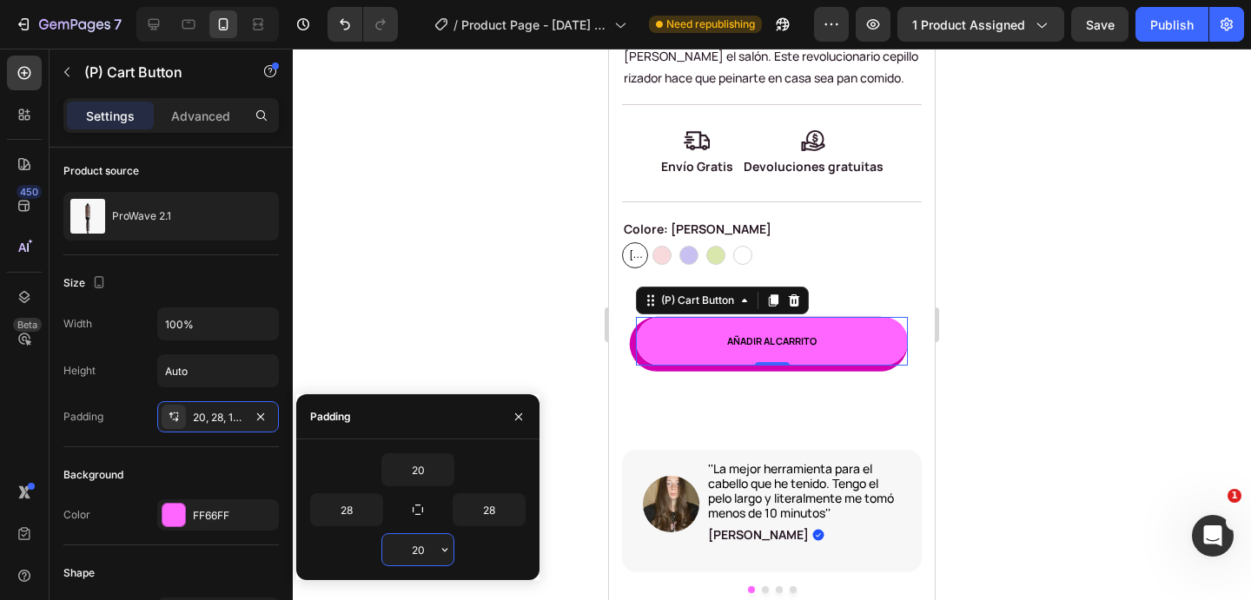
type input "2"
type input "18"
click at [420, 455] on input "20" at bounding box center [417, 469] width 71 height 31
type input "18"
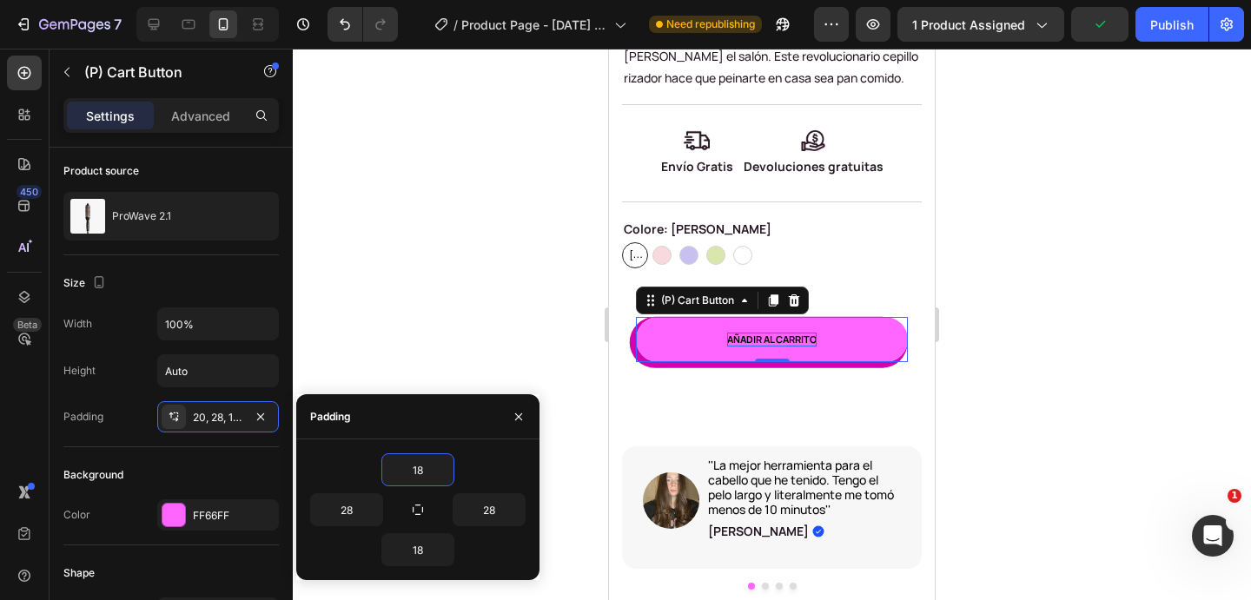
click at [789, 338] on div "Añadir al carrito" at bounding box center [772, 340] width 90 height 15
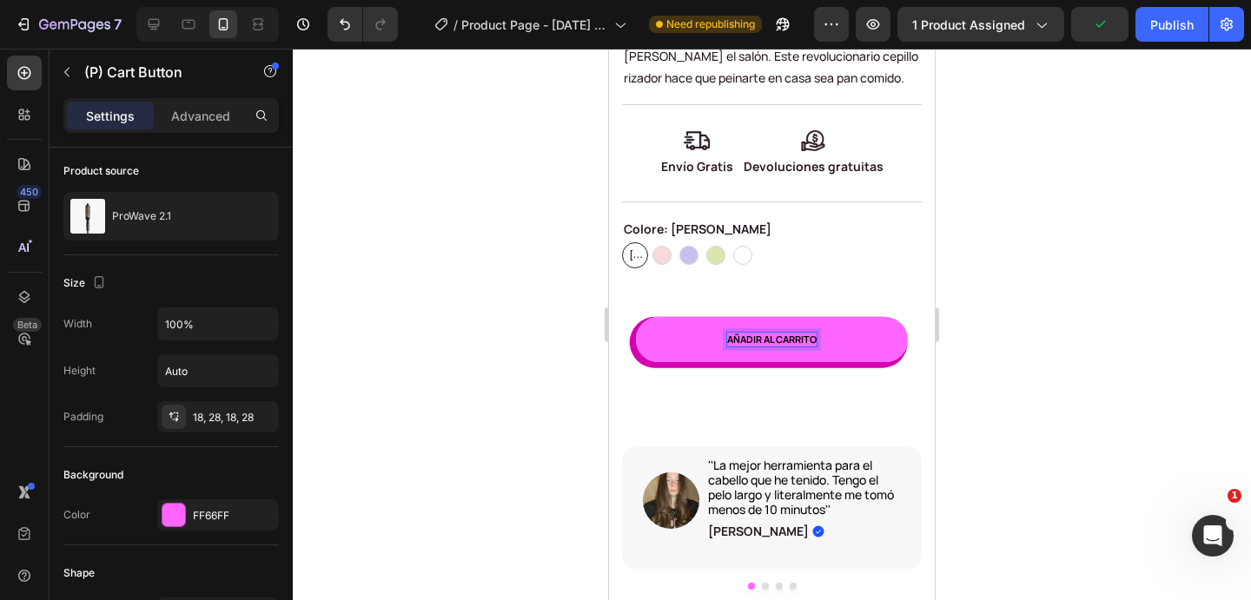
click at [789, 340] on p "Añadir al carrito" at bounding box center [772, 340] width 90 height 15
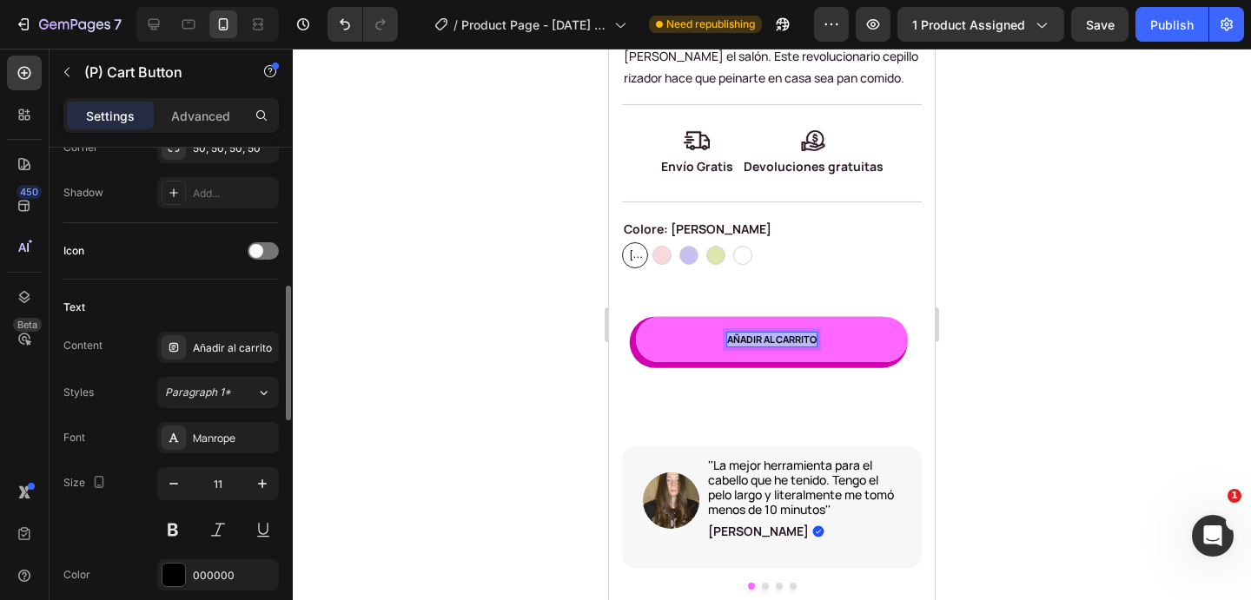
scroll to position [653, 0]
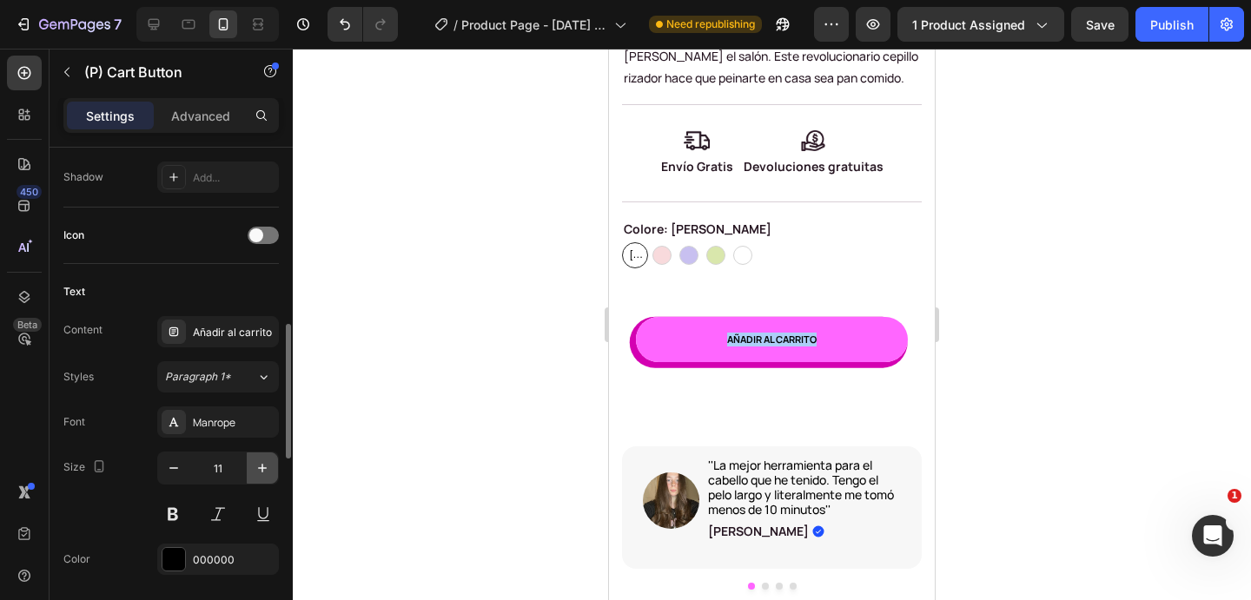
click at [266, 467] on icon "button" at bounding box center [262, 468] width 17 height 17
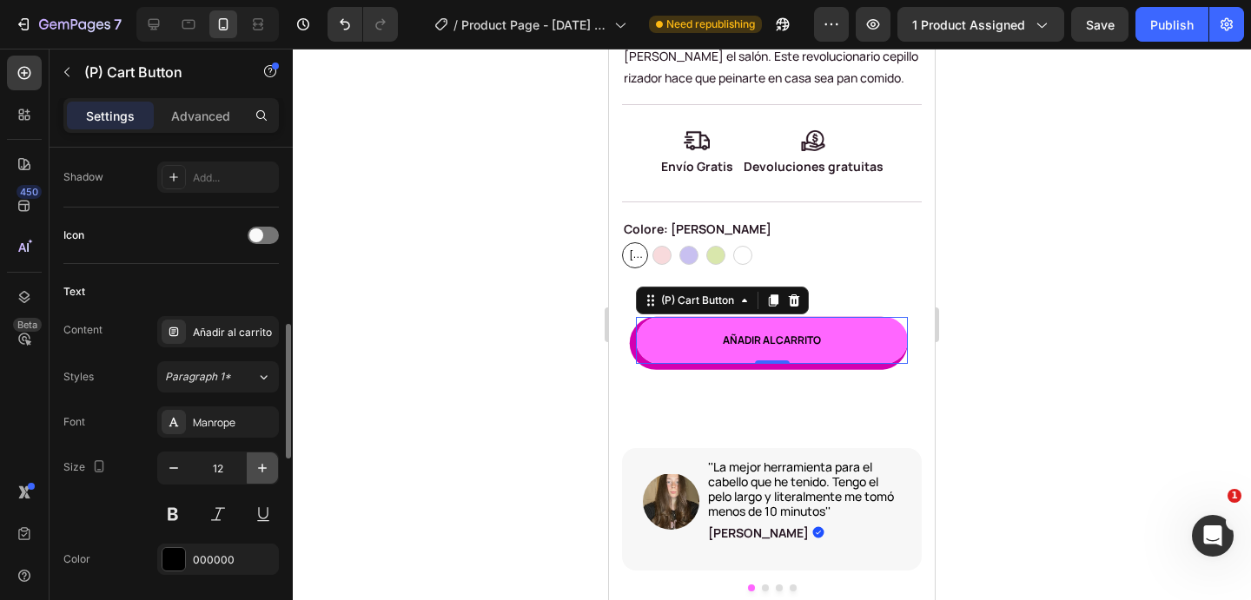
click at [266, 467] on icon "button" at bounding box center [262, 468] width 17 height 17
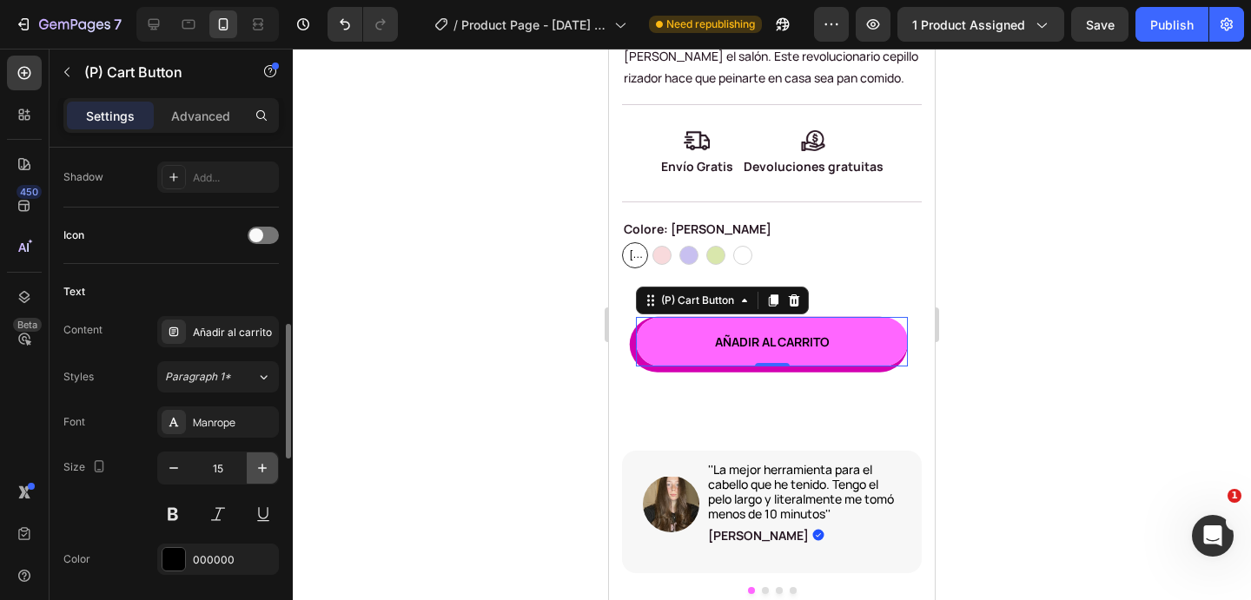
click at [266, 467] on icon "button" at bounding box center [262, 468] width 17 height 17
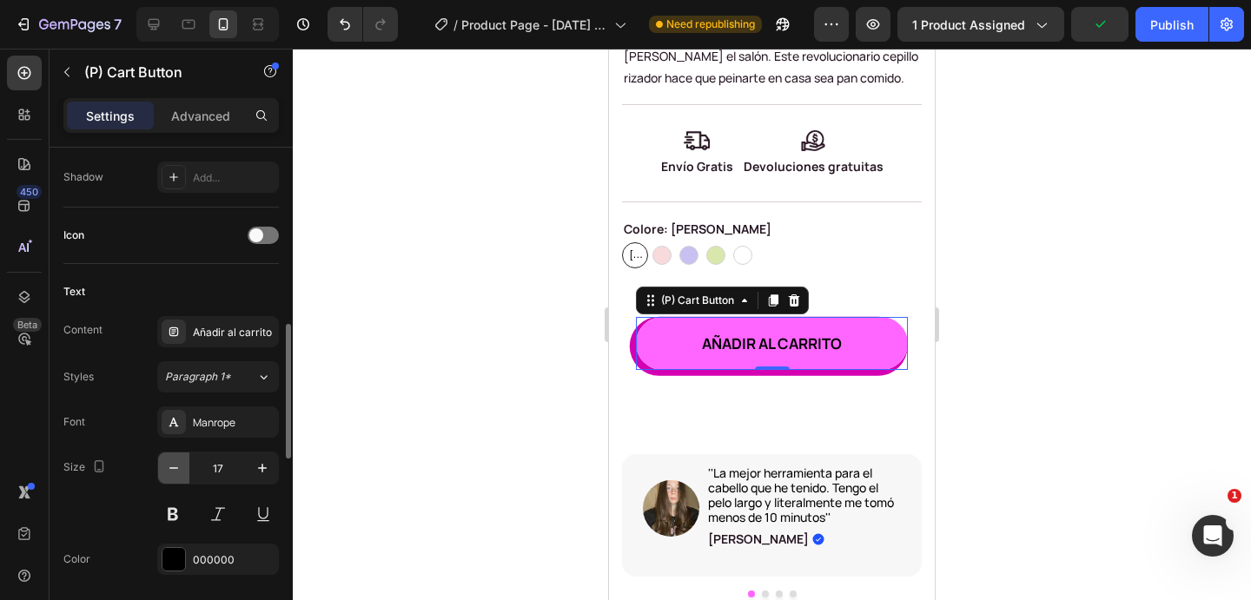
click at [175, 470] on icon "button" at bounding box center [173, 468] width 17 height 17
type input "16"
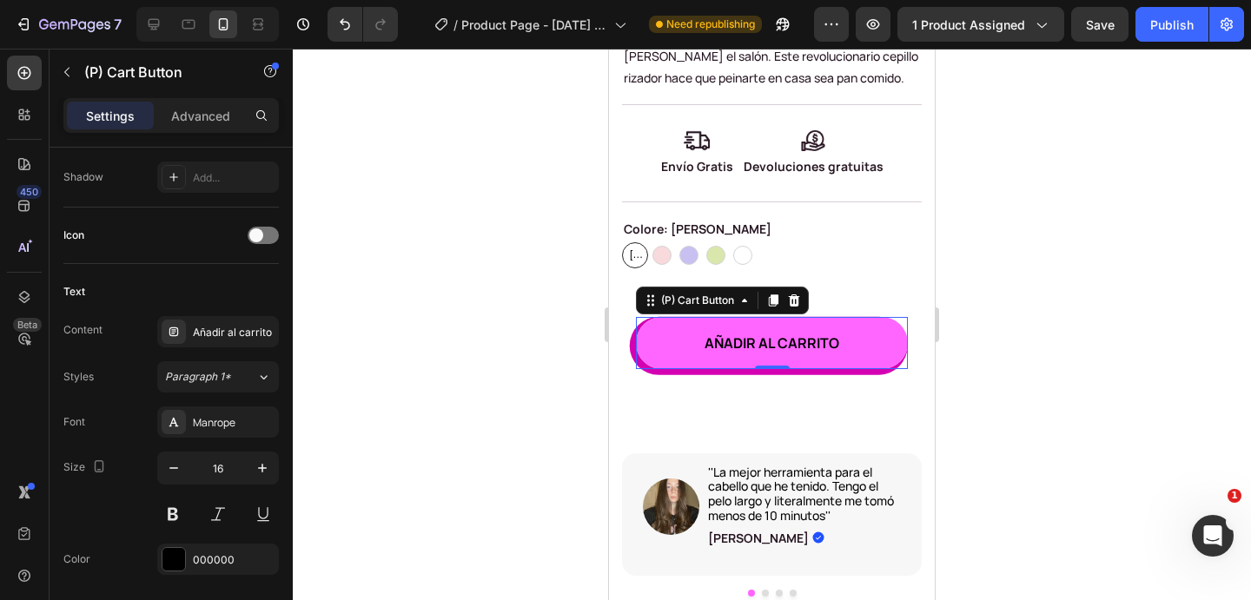
click at [1089, 254] on div at bounding box center [772, 325] width 958 height 552
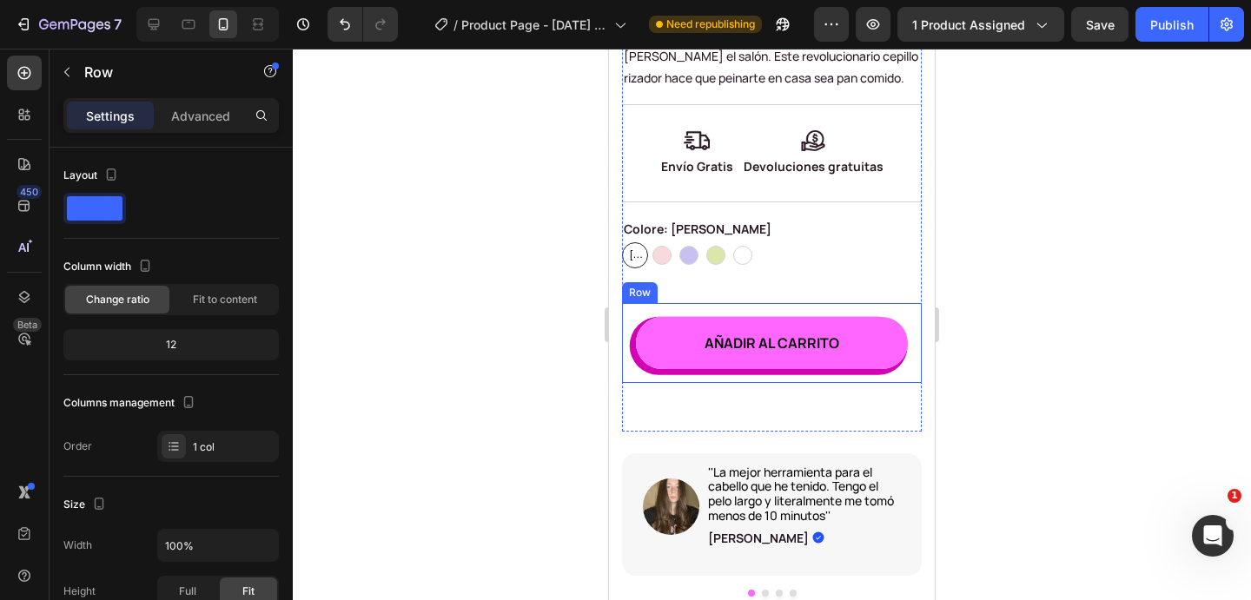
click at [836, 378] on div "Añadir al carrito (P) Cart Button Row" at bounding box center [772, 343] width 300 height 80
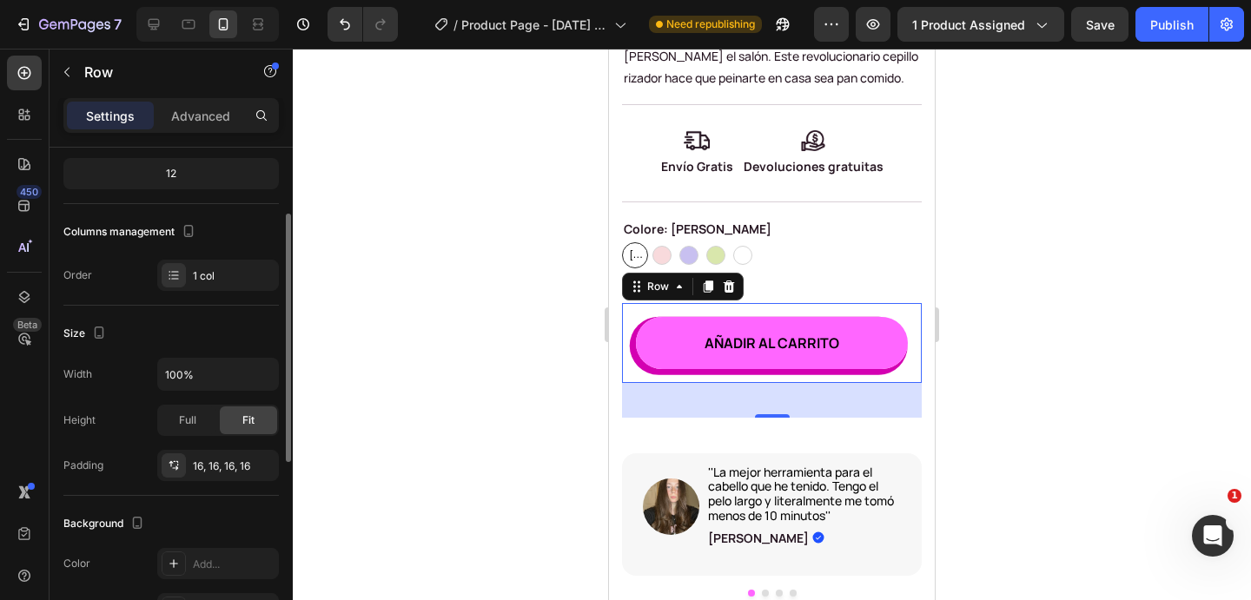
scroll to position [174, 0]
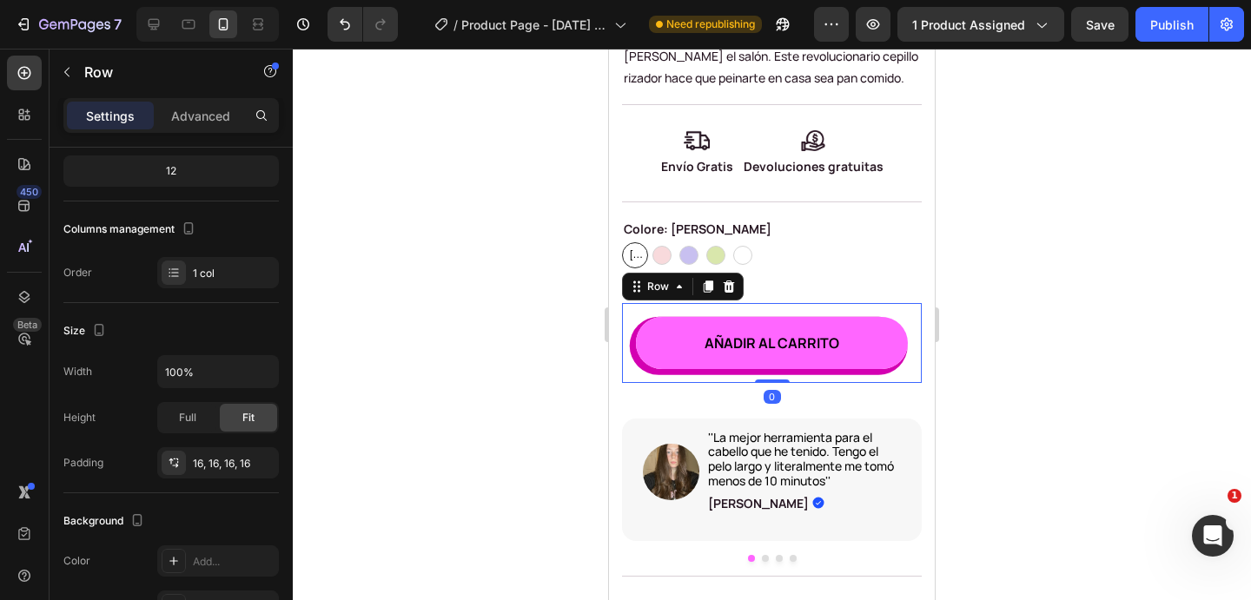
drag, startPoint x: 779, startPoint y: 416, endPoint x: 794, endPoint y: 362, distance: 56.1
click at [794, 362] on div "Añadir al carrito (P) Cart Button Row 0" at bounding box center [772, 343] width 300 height 80
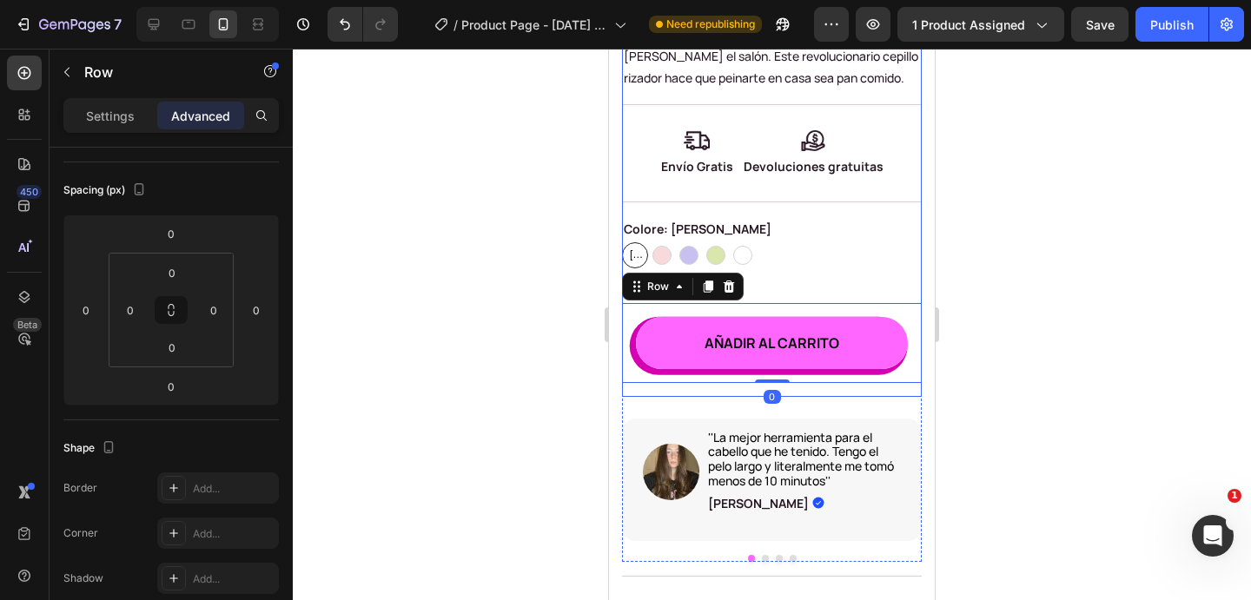
click at [766, 286] on div "ProWave 2.1 (P) Title €49,99 (P) Price (P) Price €99,00 (P) Price (P) Price Row…" at bounding box center [772, 174] width 300 height 420
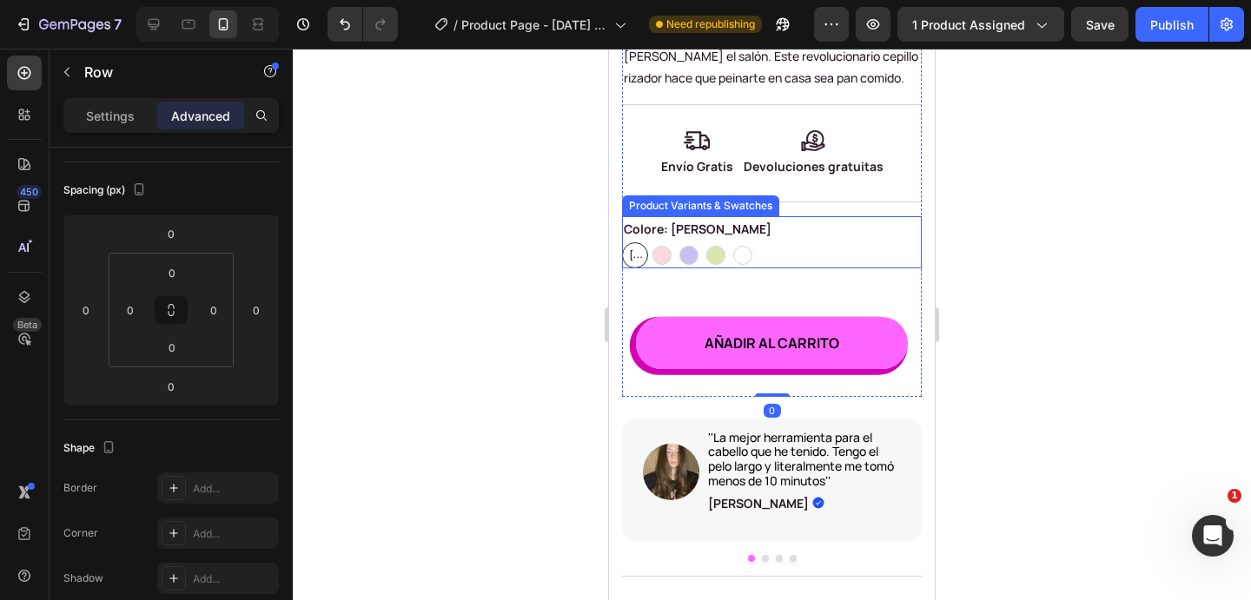
click at [786, 265] on div "Rosa dorato Rosa dorato Rosa dorato Rosa Rosa Viola Viola Verde Verde Bianco Bi…" at bounding box center [772, 255] width 300 height 26
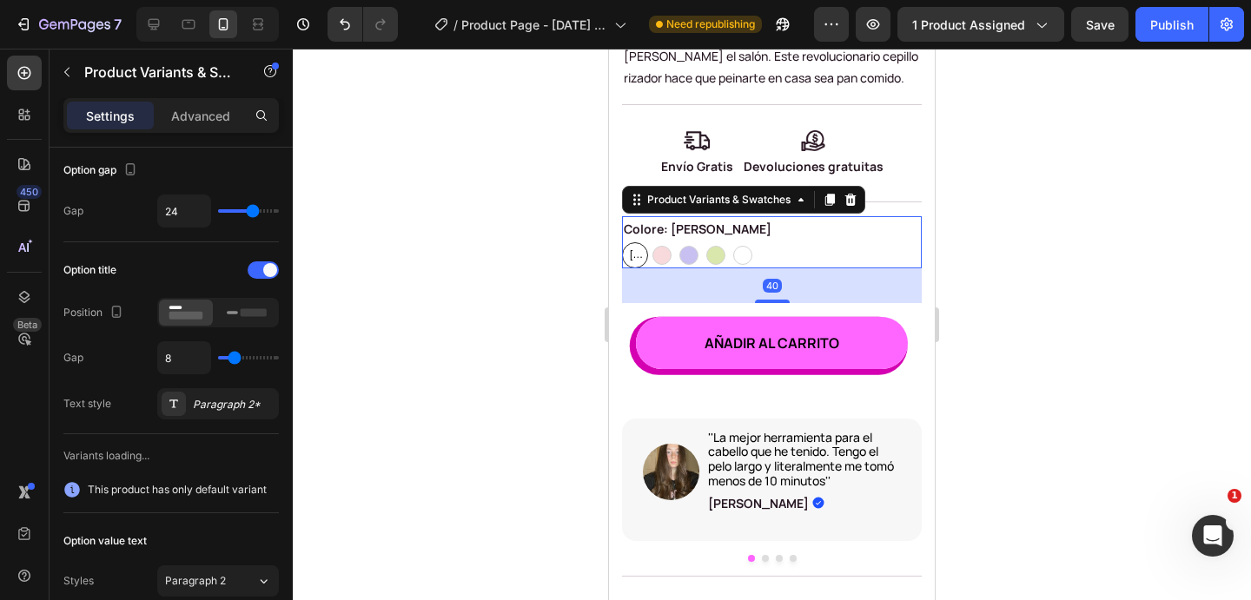
scroll to position [0, 0]
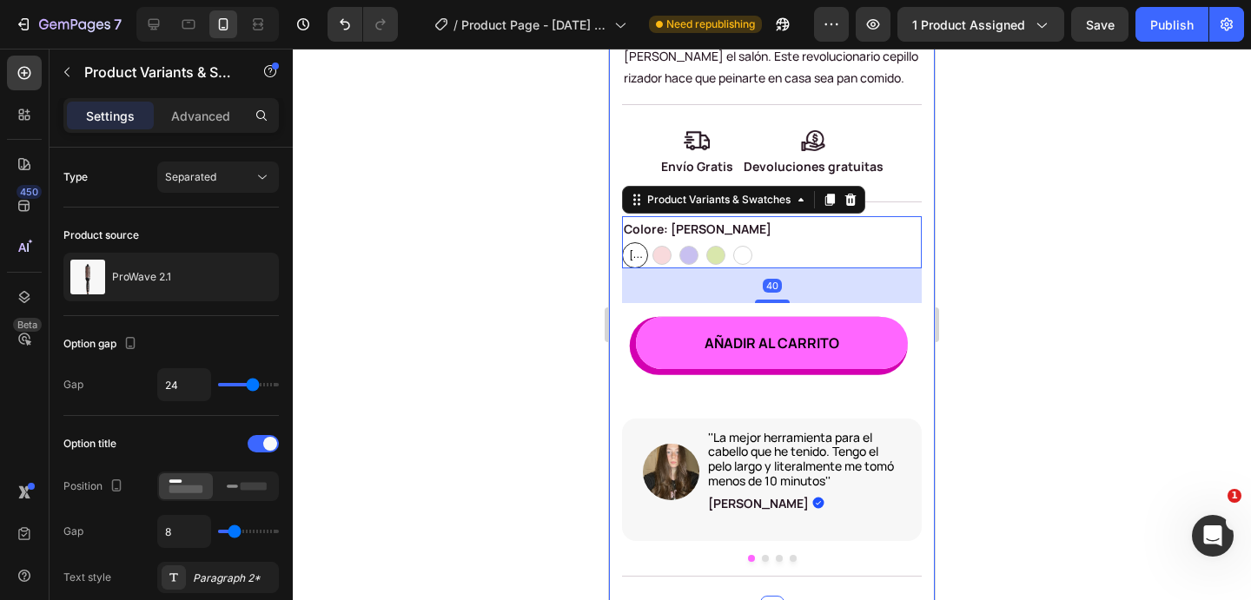
click at [996, 256] on div at bounding box center [772, 325] width 958 height 552
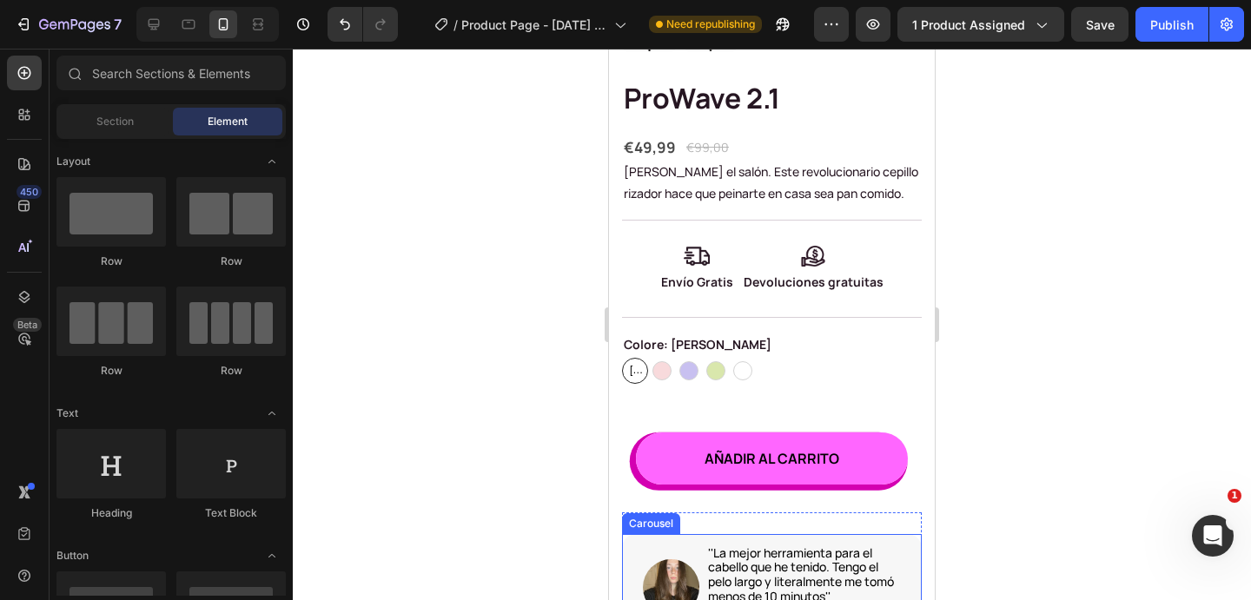
scroll to position [498, 0]
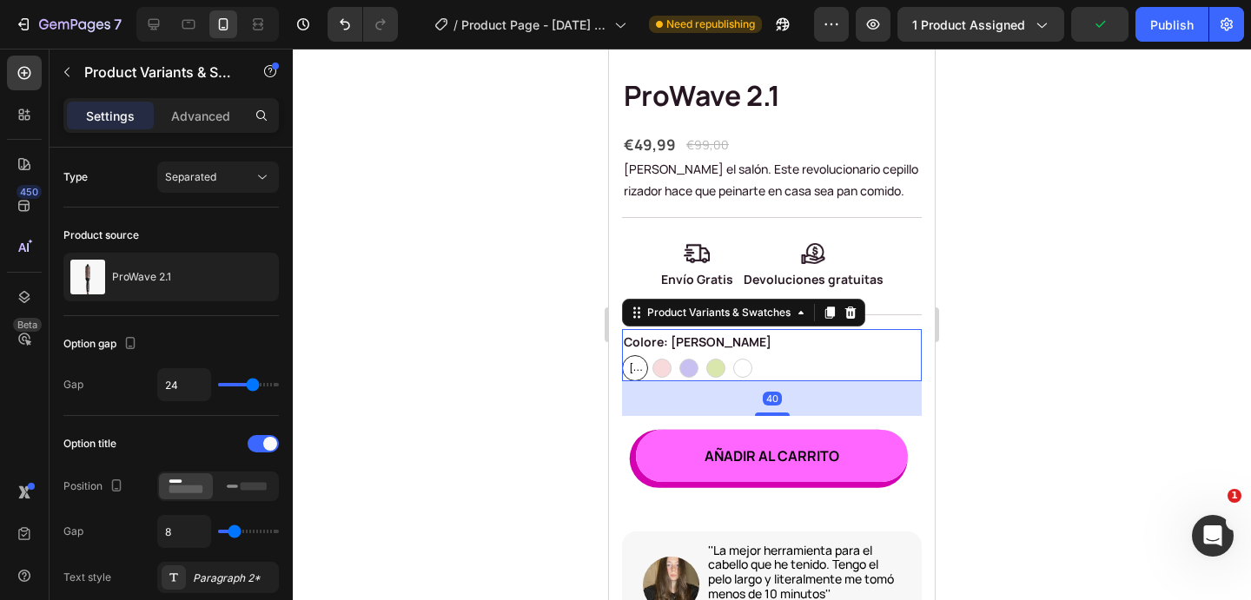
click at [777, 375] on div "Rosa dorato Rosa dorato Rosa dorato Rosa Rosa Viola Viola Verde Verde Bianco Bi…" at bounding box center [772, 368] width 300 height 26
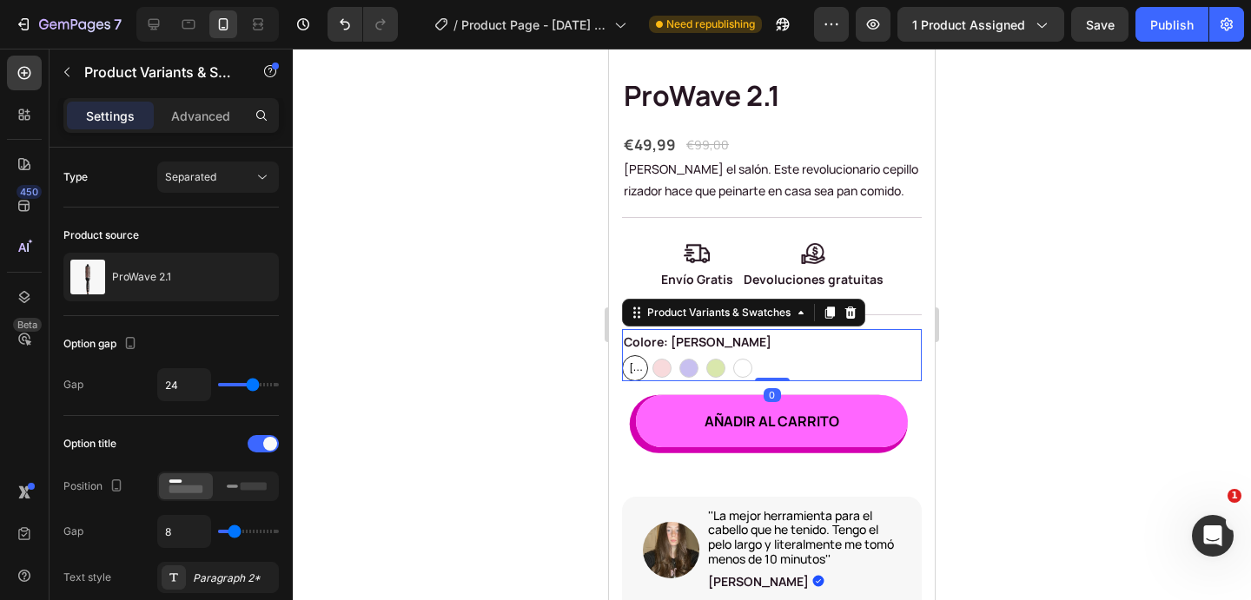
drag, startPoint x: 770, startPoint y: 415, endPoint x: 793, endPoint y: 378, distance: 44.1
click at [793, 378] on div "Colore: Rosa dorato Rosa dorato Rosa dorato Rosa dorato Rosa Rosa Viola Viola V…" at bounding box center [772, 354] width 300 height 51
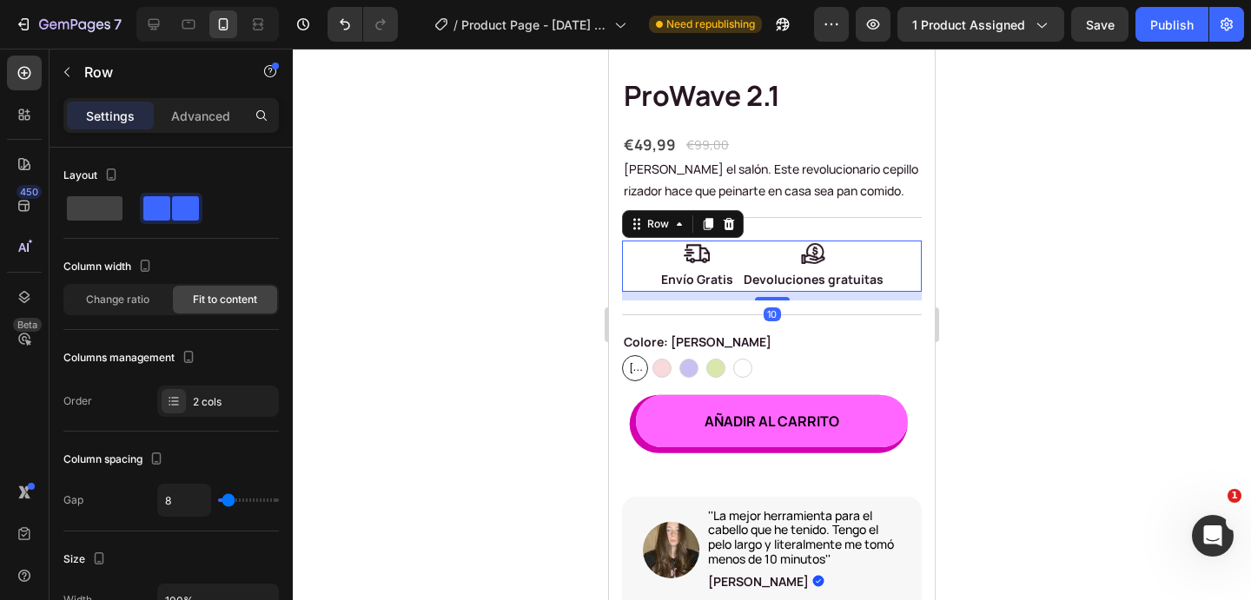
click at [885, 244] on div "Image Envío Gratis Text Block Row Image Devoluciones gratuitas Text Block Row R…" at bounding box center [772, 266] width 300 height 51
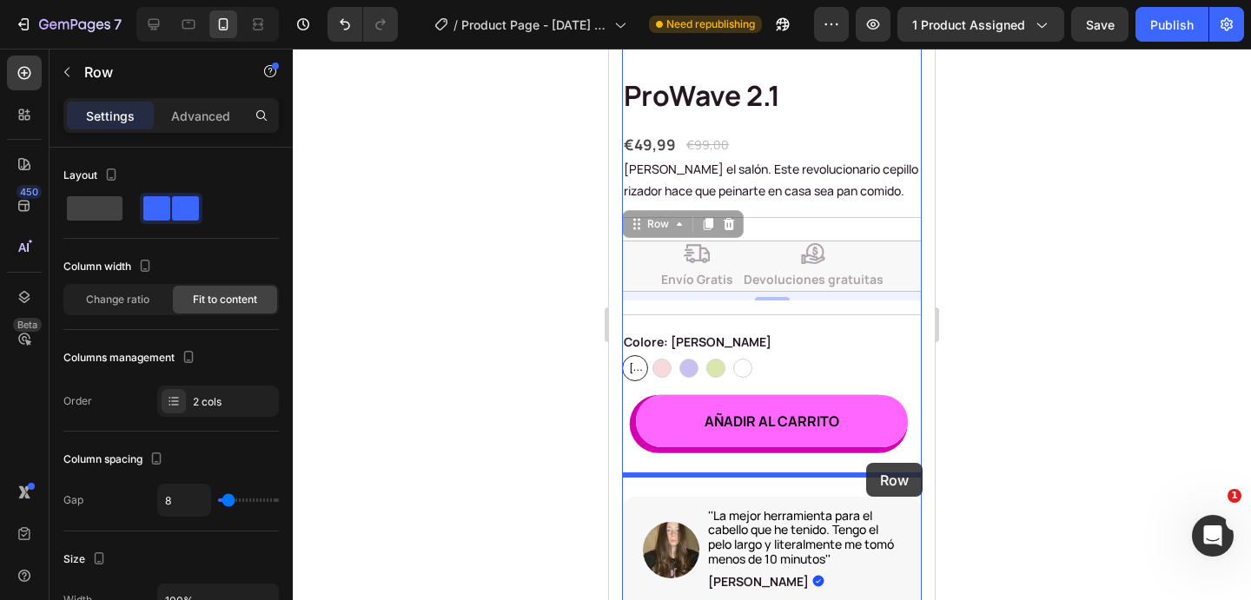
drag, startPoint x: 883, startPoint y: 253, endPoint x: 866, endPoint y: 464, distance: 211.8
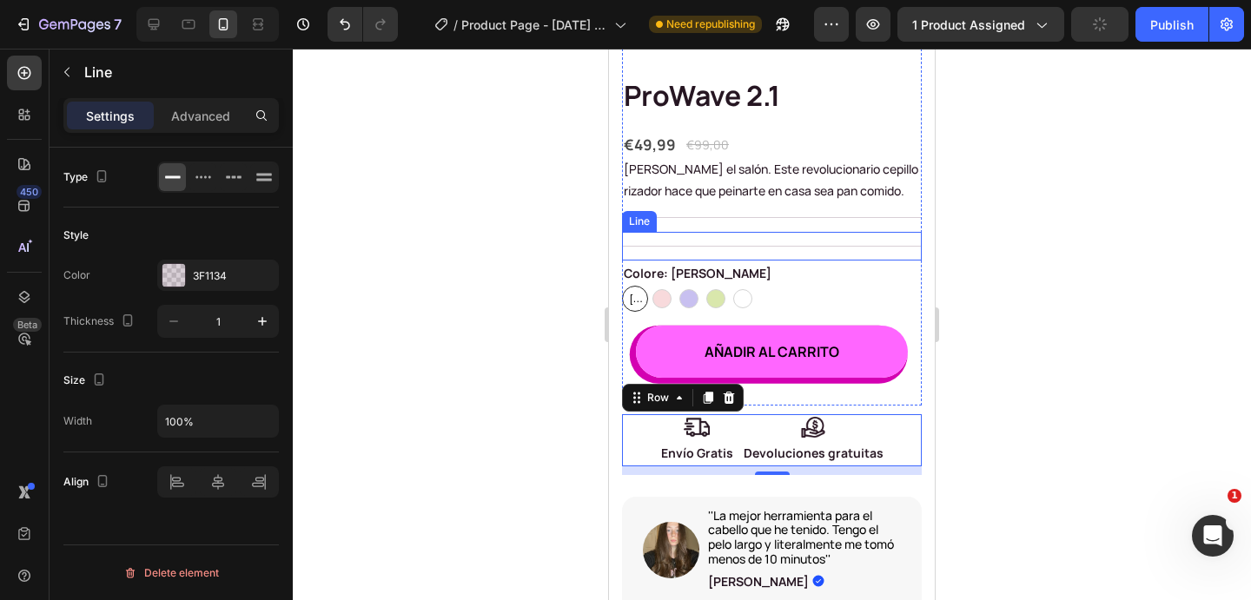
click at [861, 248] on div "Title Line" at bounding box center [772, 246] width 300 height 29
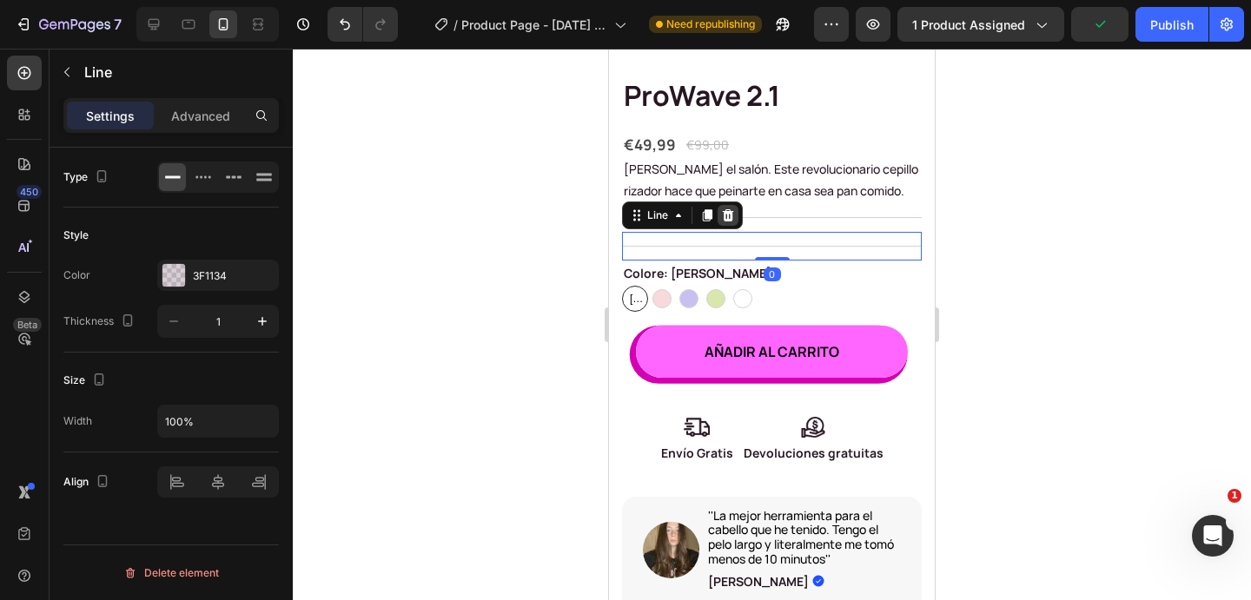
click at [730, 217] on icon at bounding box center [728, 216] width 14 height 14
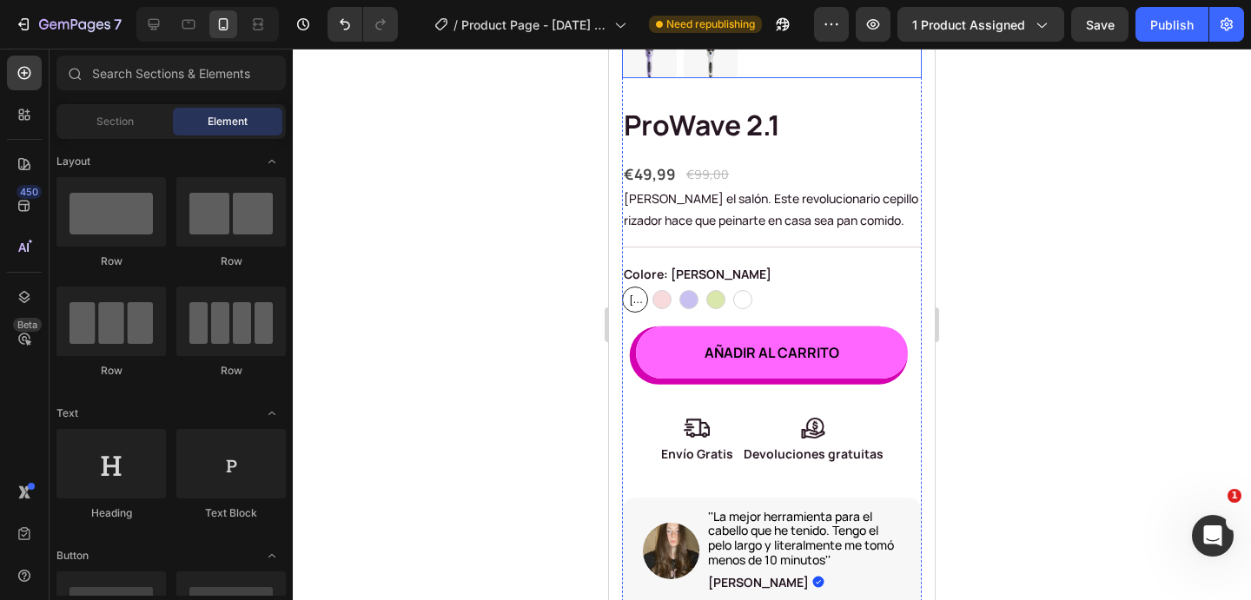
scroll to position [475, 0]
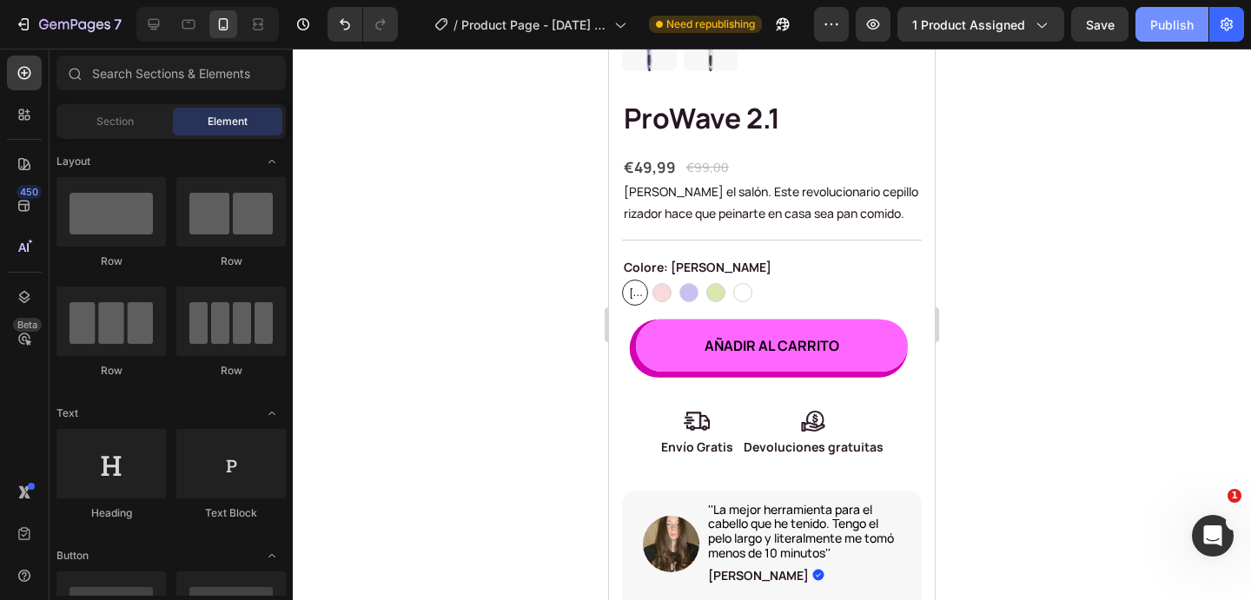
click at [1179, 35] on button "Publish" at bounding box center [1172, 24] width 73 height 35
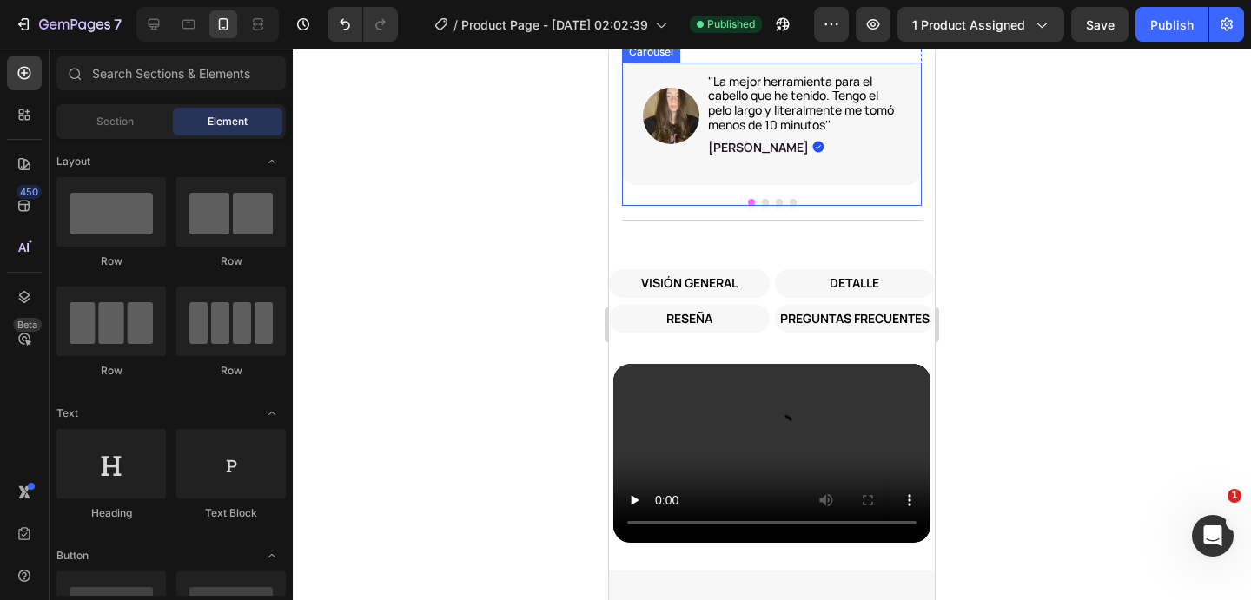
scroll to position [909, 0]
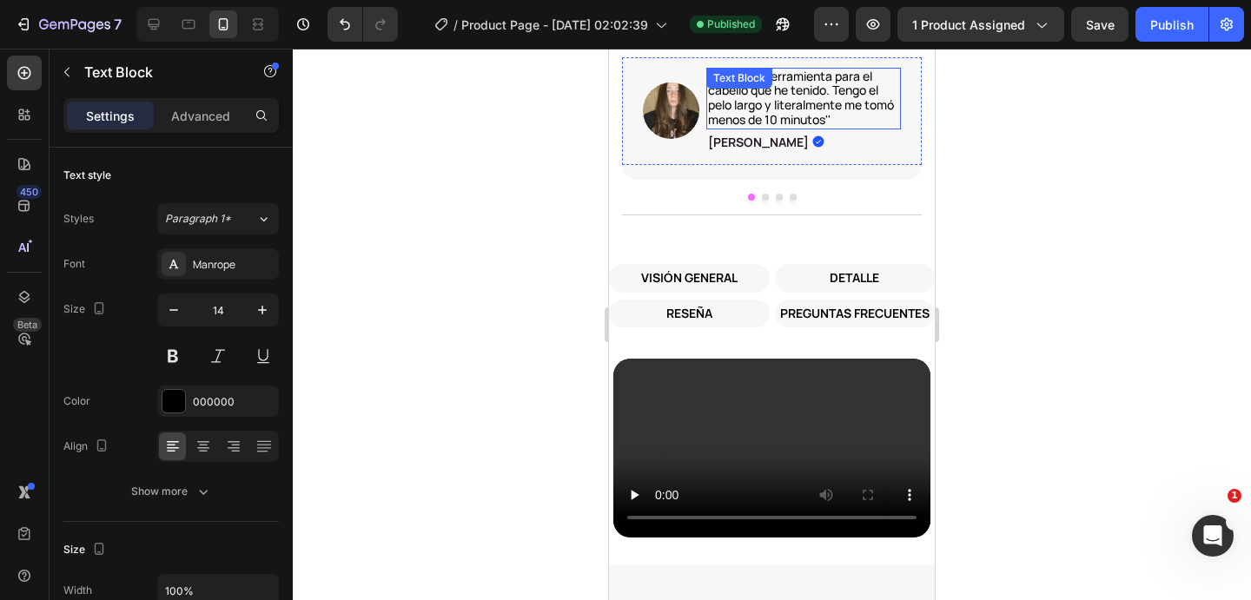
click at [787, 101] on p "''La mejor herramienta para el cabello que he tenido. Tengo el pelo largo y lit…" at bounding box center [803, 99] width 191 height 58
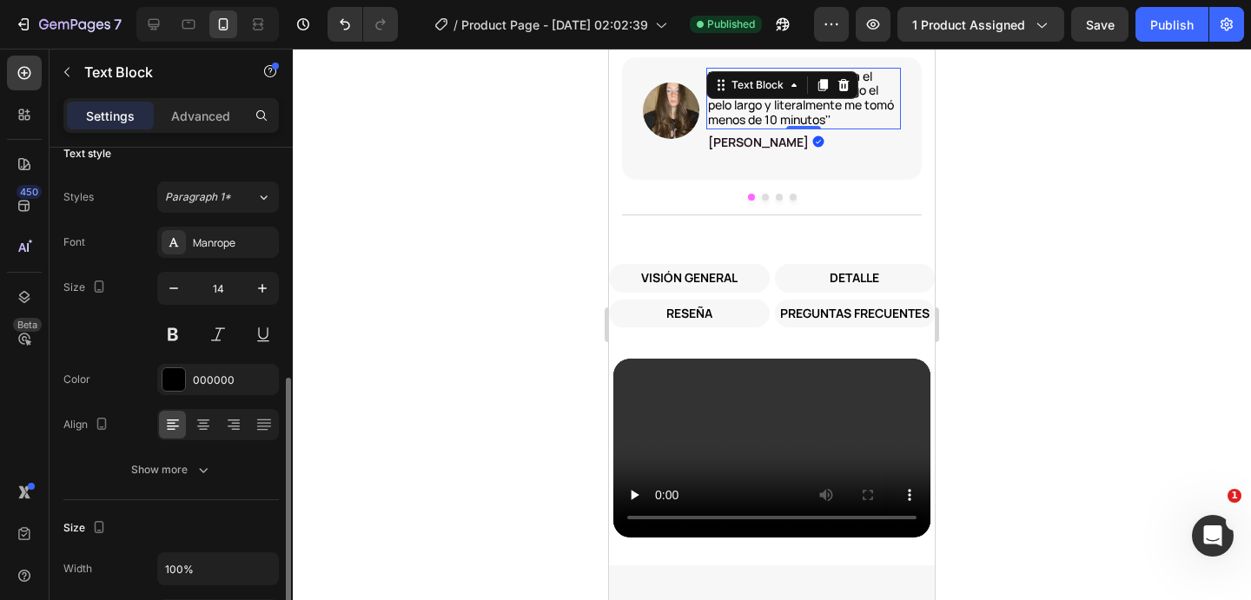
scroll to position [0, 0]
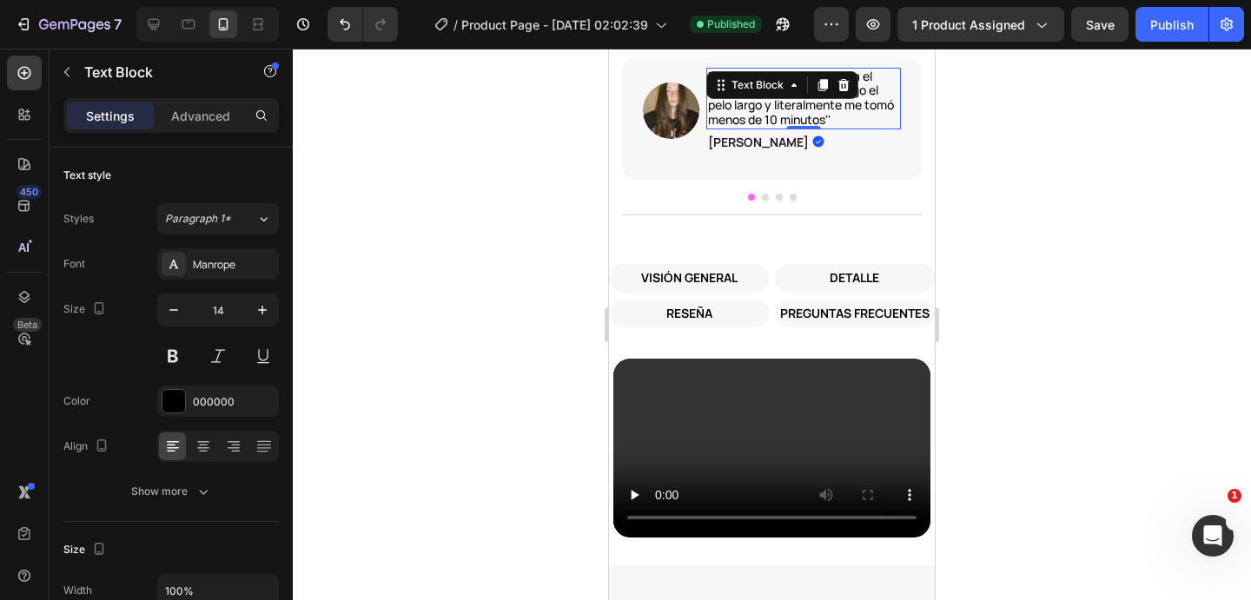
click at [862, 113] on p "''La mejor herramienta para el cabello que he tenido. Tengo el pelo largo y lit…" at bounding box center [803, 99] width 191 height 58
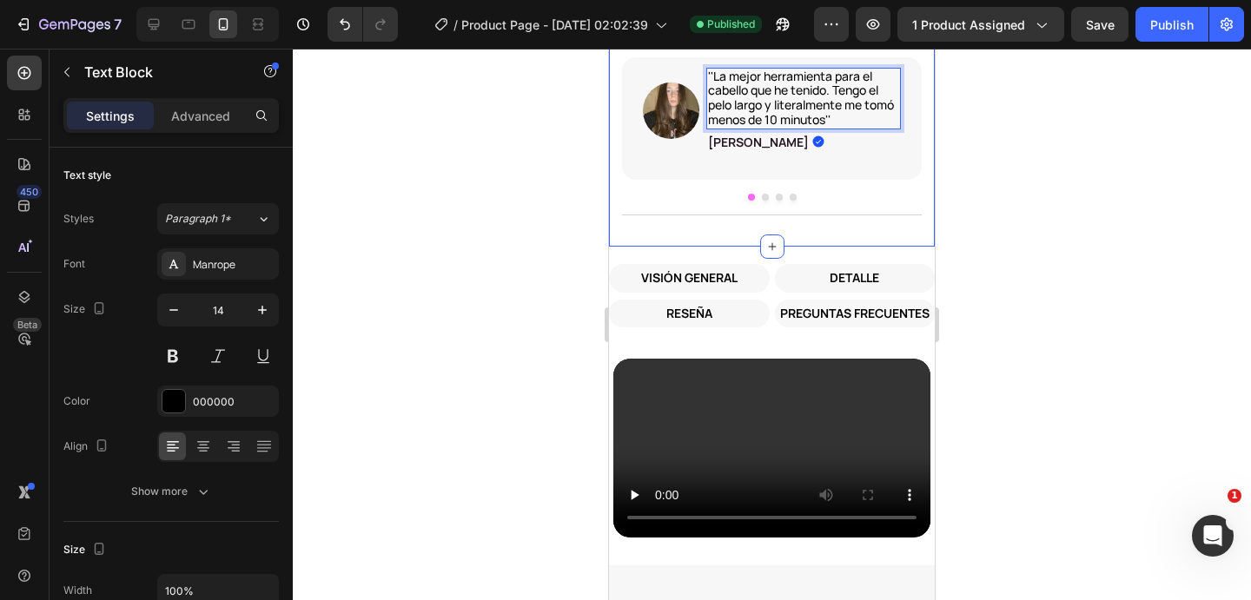
click at [991, 184] on div at bounding box center [772, 325] width 958 height 552
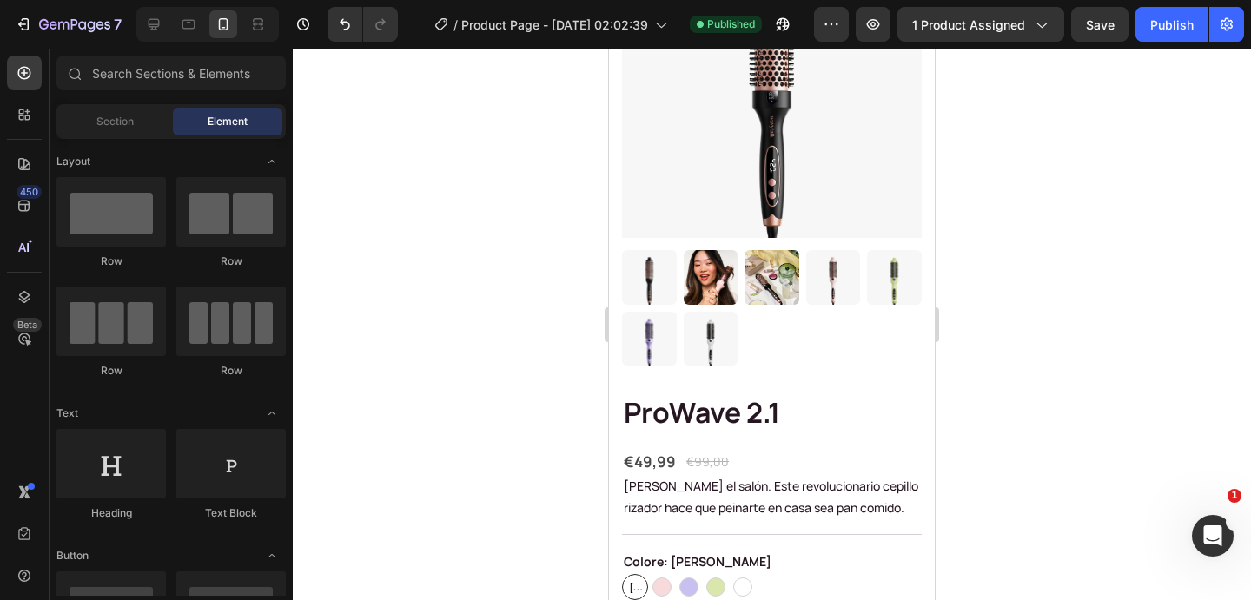
scroll to position [216, 0]
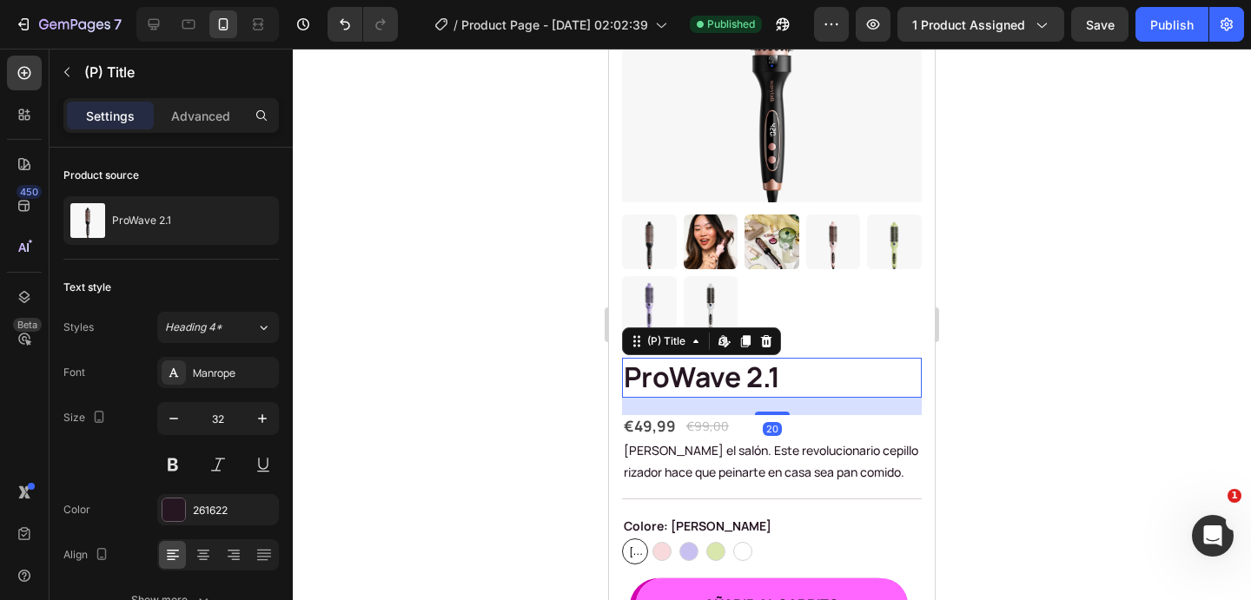
click at [726, 387] on h1 "ProWave 2.1" at bounding box center [772, 378] width 300 height 40
click at [707, 376] on h1 "ProWave 2.1" at bounding box center [772, 378] width 300 height 40
click at [983, 517] on div at bounding box center [772, 325] width 958 height 552
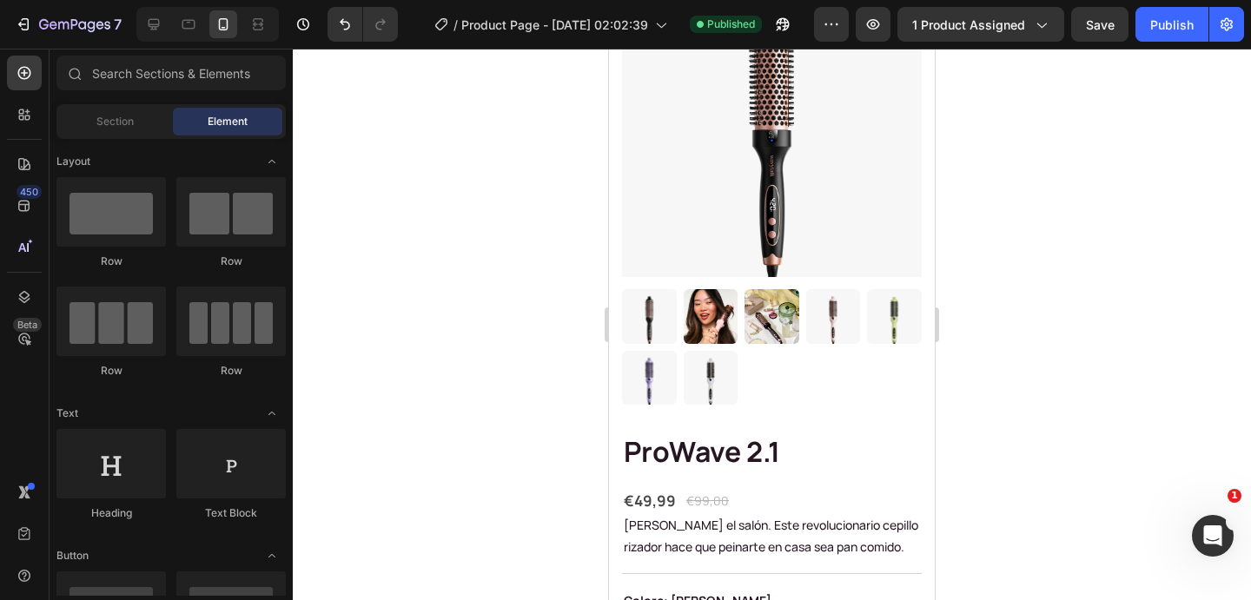
scroll to position [0, 0]
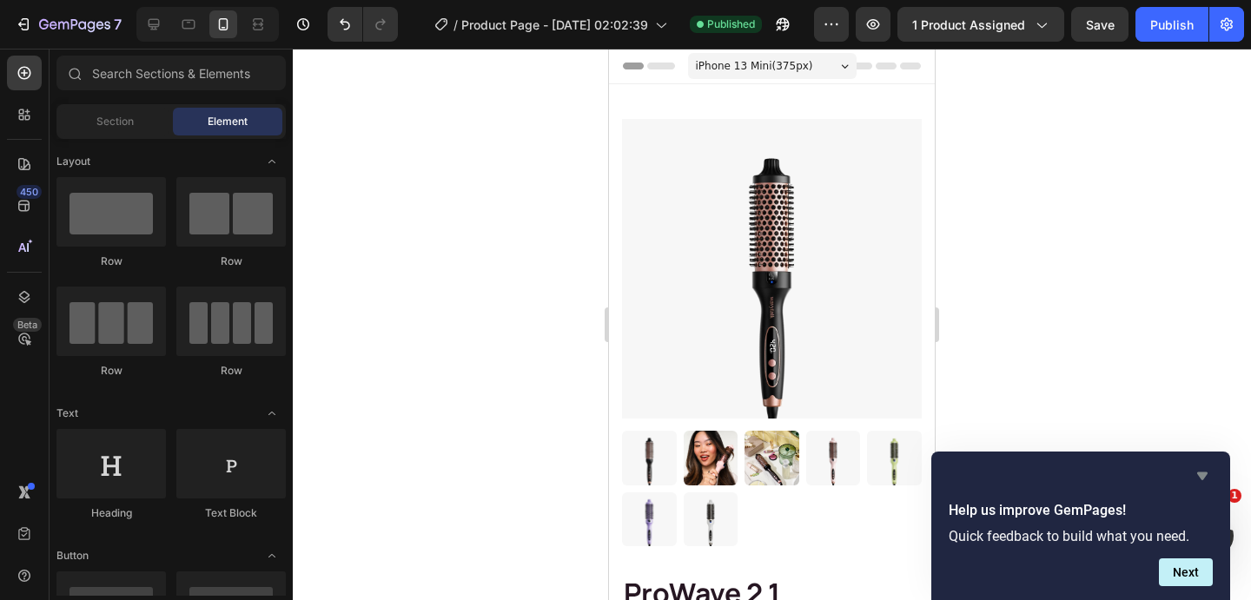
click at [1200, 478] on icon "Hide survey" at bounding box center [1202, 476] width 21 height 21
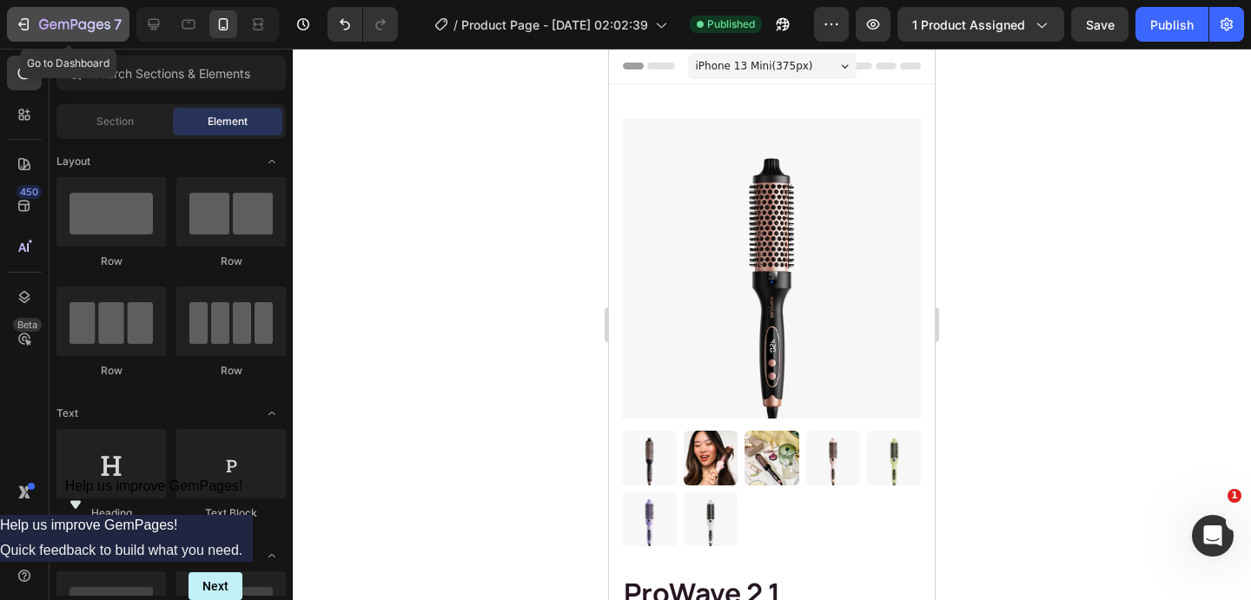
click at [27, 29] on icon "button" at bounding box center [23, 24] width 17 height 17
